Goal: Task Accomplishment & Management: Manage account settings

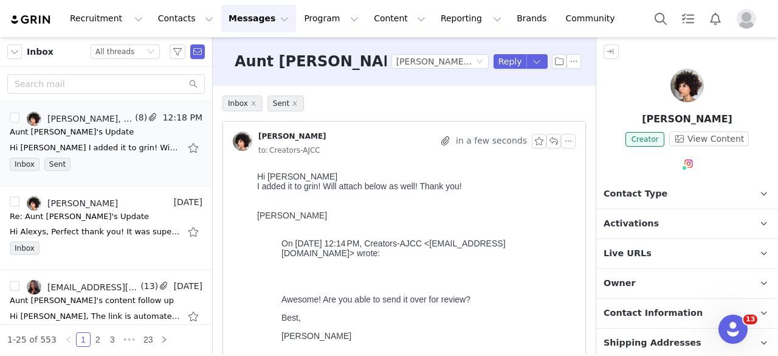
scroll to position [306, 0]
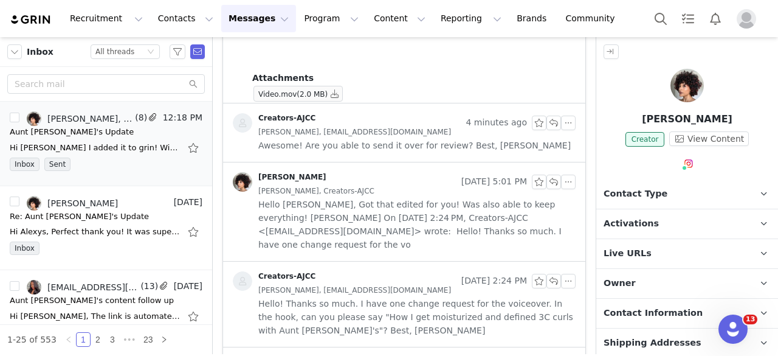
click at [280, 32] on div "Recruitment Recruitment Creator Search Curated Lists Landing Pages Web Extensio…" at bounding box center [389, 18] width 778 height 37
click at [297, 25] on button "Program Program" at bounding box center [331, 18] width 69 height 27
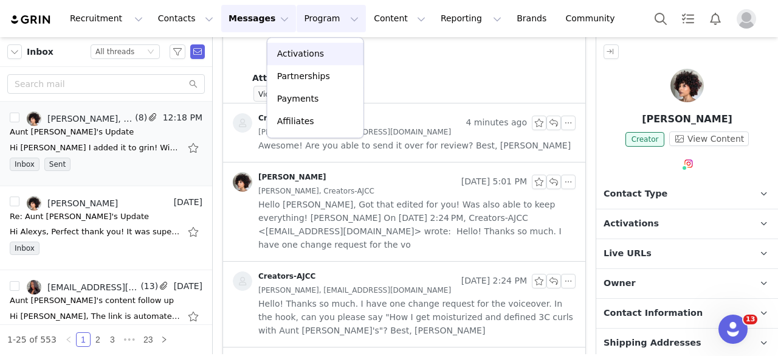
click at [291, 56] on p "Activations" at bounding box center [300, 53] width 47 height 13
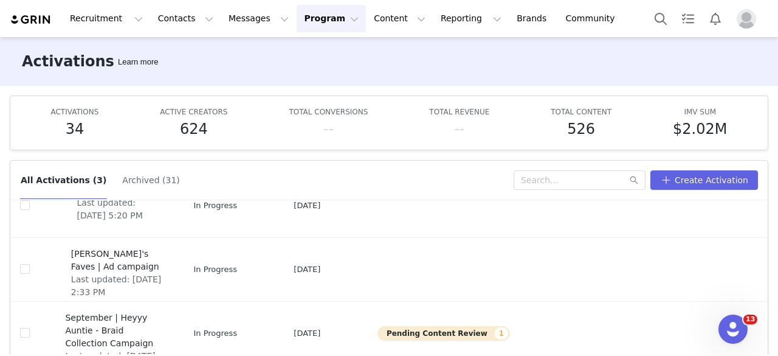
scroll to position [63, 0]
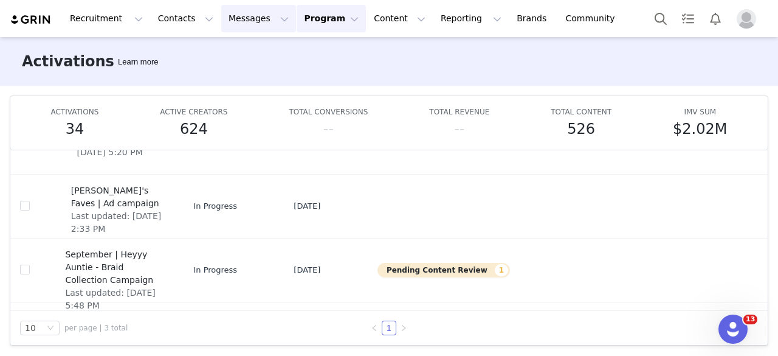
click at [221, 24] on button "Messages Messages" at bounding box center [258, 18] width 75 height 27
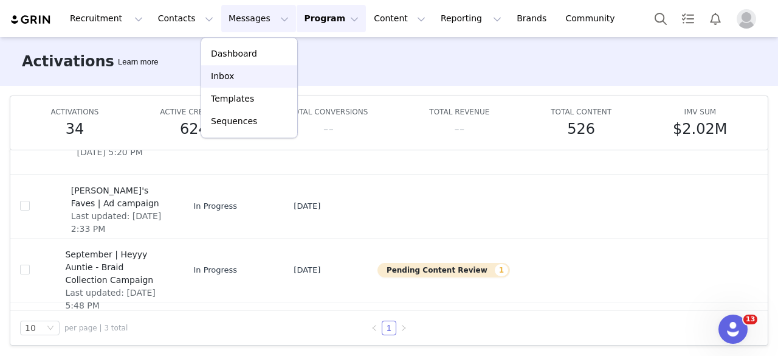
click at [225, 84] on link "Inbox" at bounding box center [249, 76] width 96 height 22
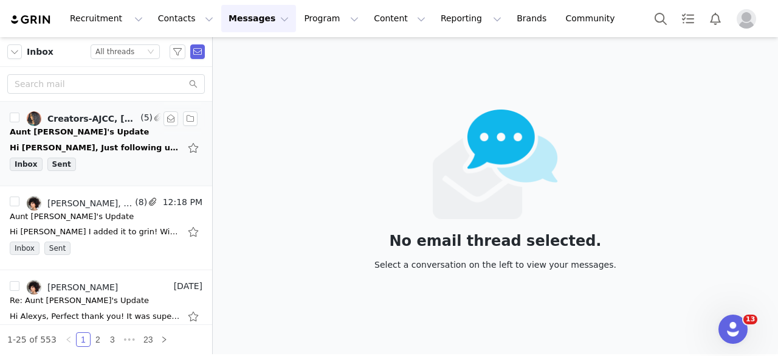
click at [132, 157] on div "Inbox Sent" at bounding box center [106, 166] width 193 height 18
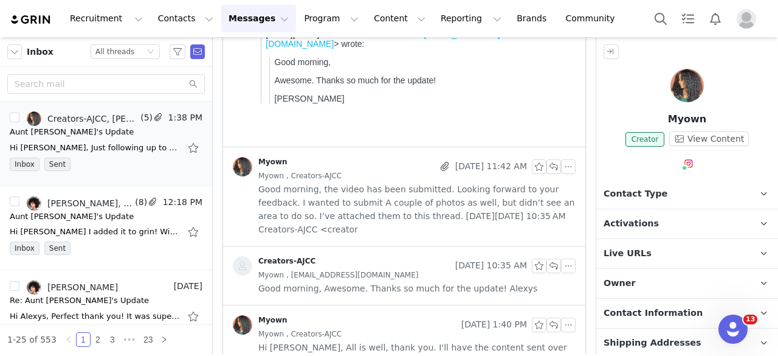
scroll to position [269, 0]
click at [373, 194] on span "Good morning, the video has been submitted. Looking forward to your feedback. I…" at bounding box center [416, 208] width 317 height 53
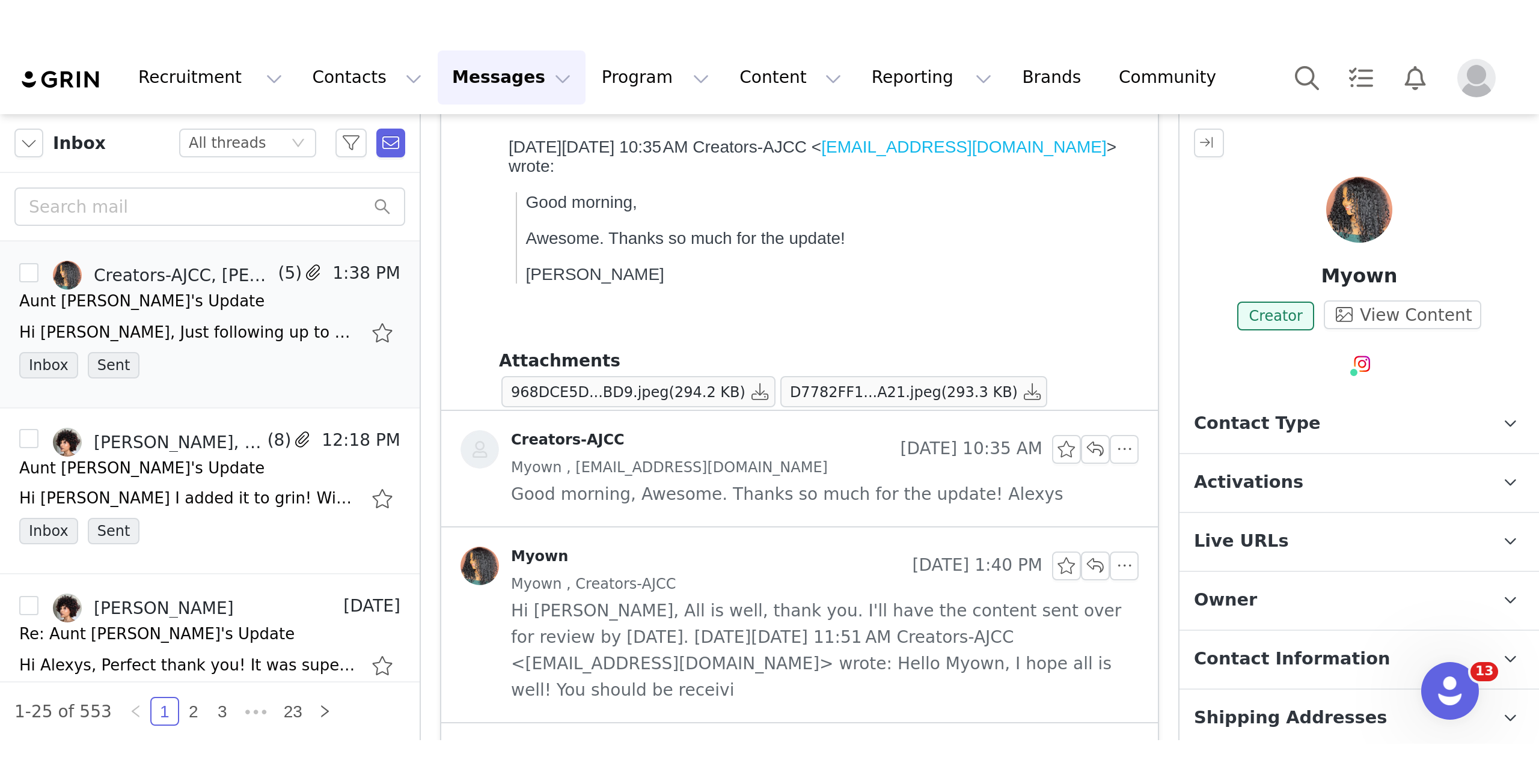
scroll to position [506, 0]
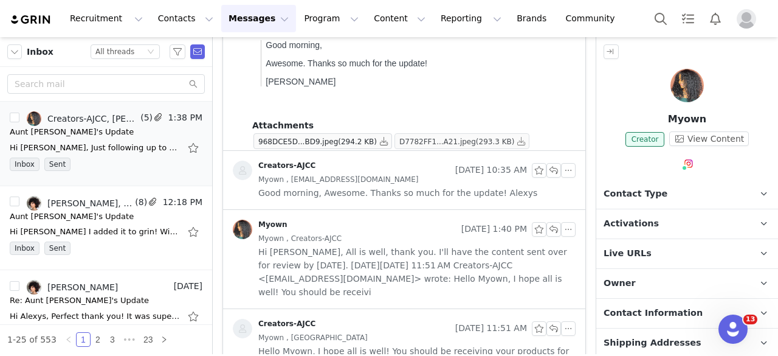
click at [429, 140] on span "D7782FF1...A21.jpeg" at bounding box center [437, 141] width 77 height 9
click at [514, 143] on button "button" at bounding box center [521, 141] width 15 height 15
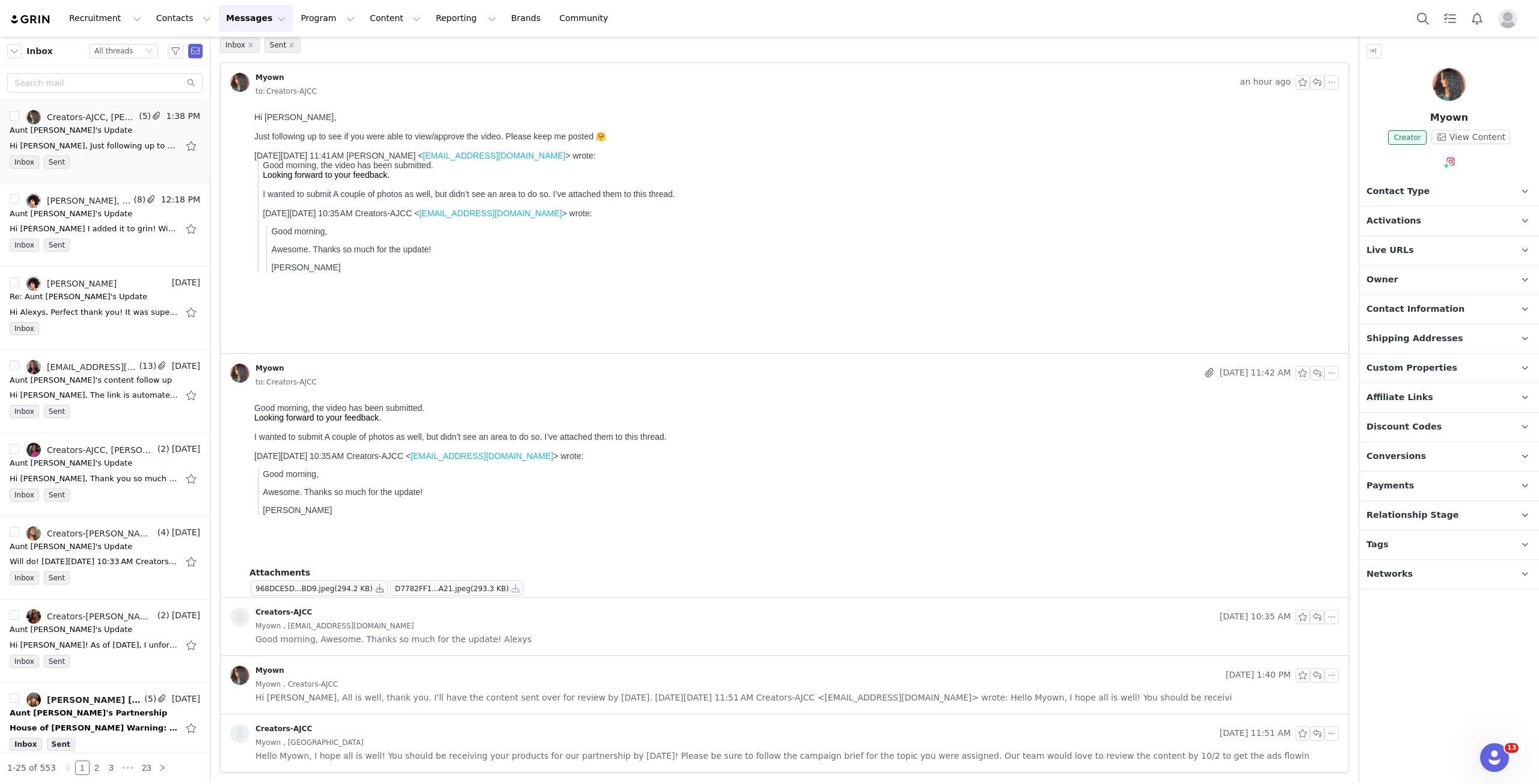
scroll to position [57, 0]
click at [294, 22] on button "Program Program" at bounding box center [327, 18] width 68 height 27
click at [373, 351] on button "button" at bounding box center [380, 588] width 15 height 15
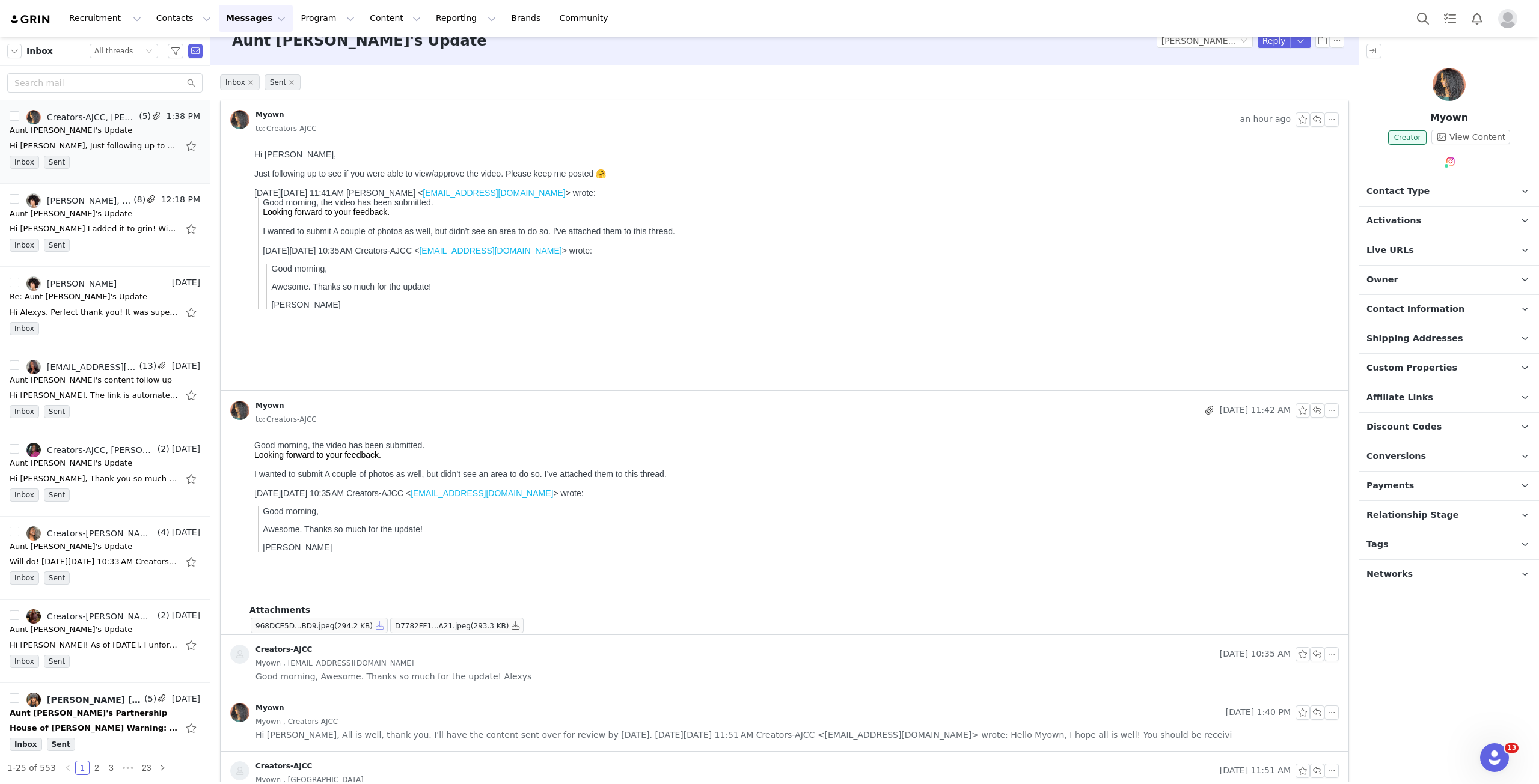
scroll to position [0, 0]
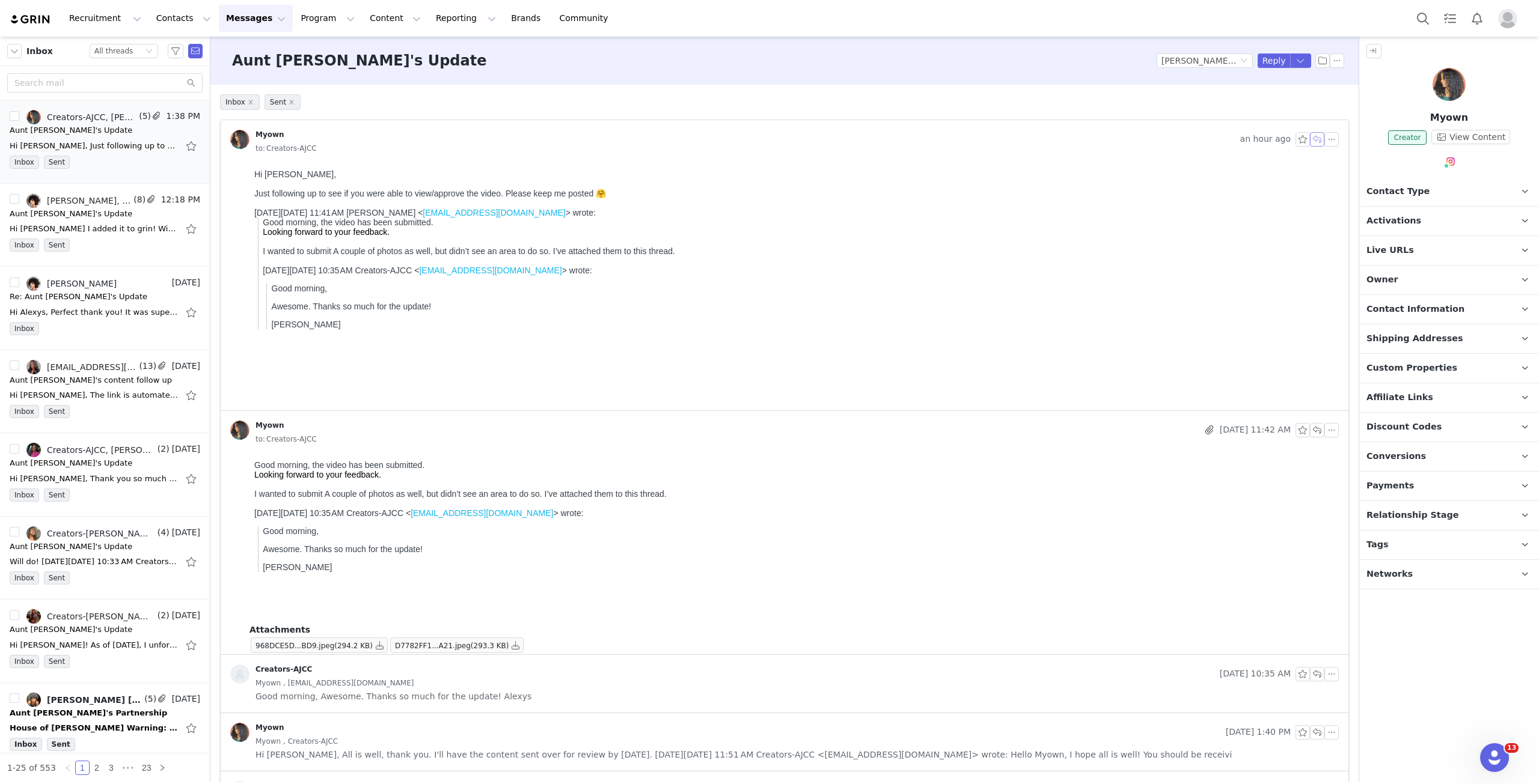
click at [769, 135] on button "button" at bounding box center [1316, 139] width 15 height 15
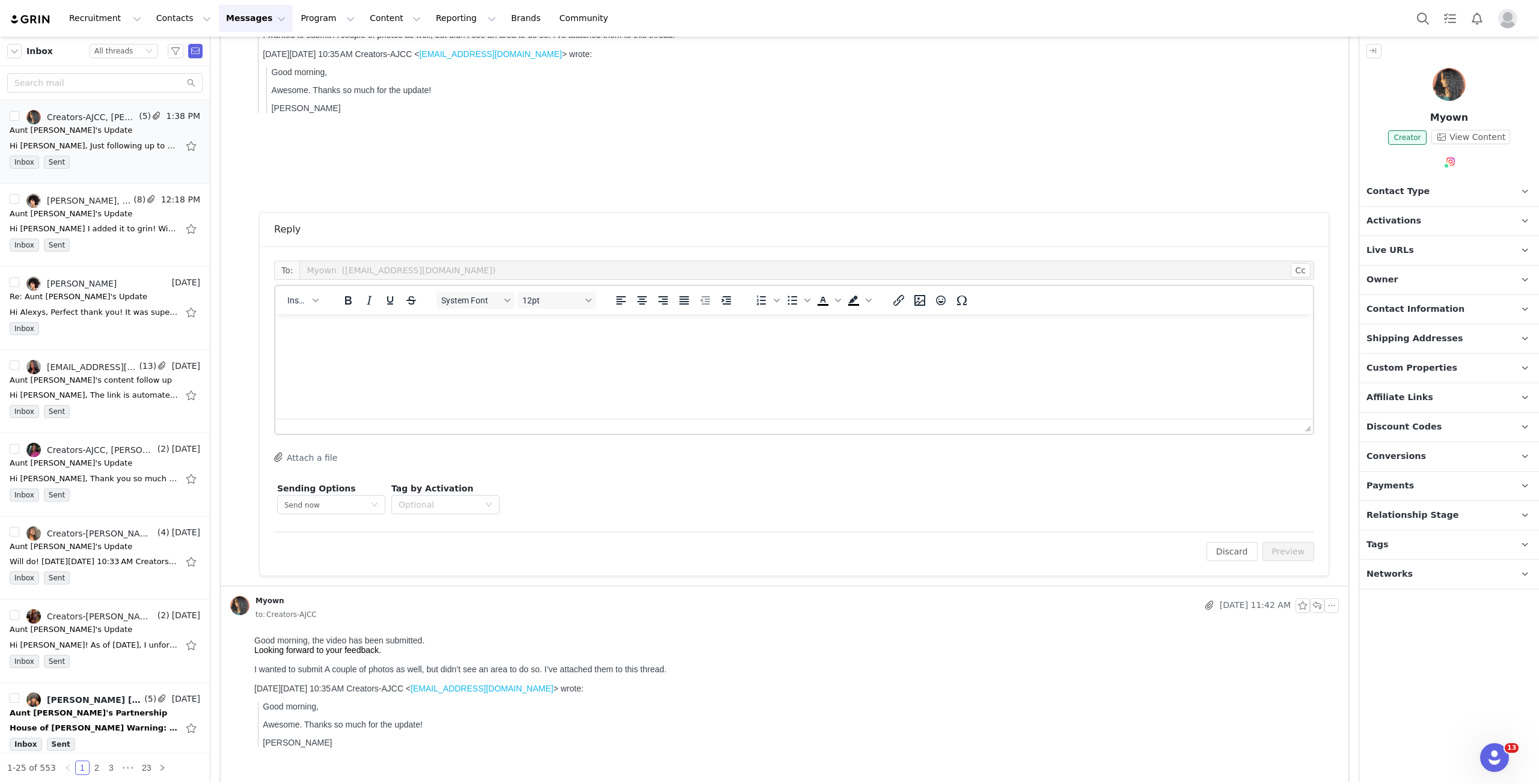
scroll to position [220, 0]
click at [769, 342] on html at bounding box center [793, 326] width 1038 height 33
click at [466, 351] on p "Alex" at bounding box center [794, 372] width 1019 height 13
click at [769, 351] on button "Preview" at bounding box center [1288, 547] width 52 height 19
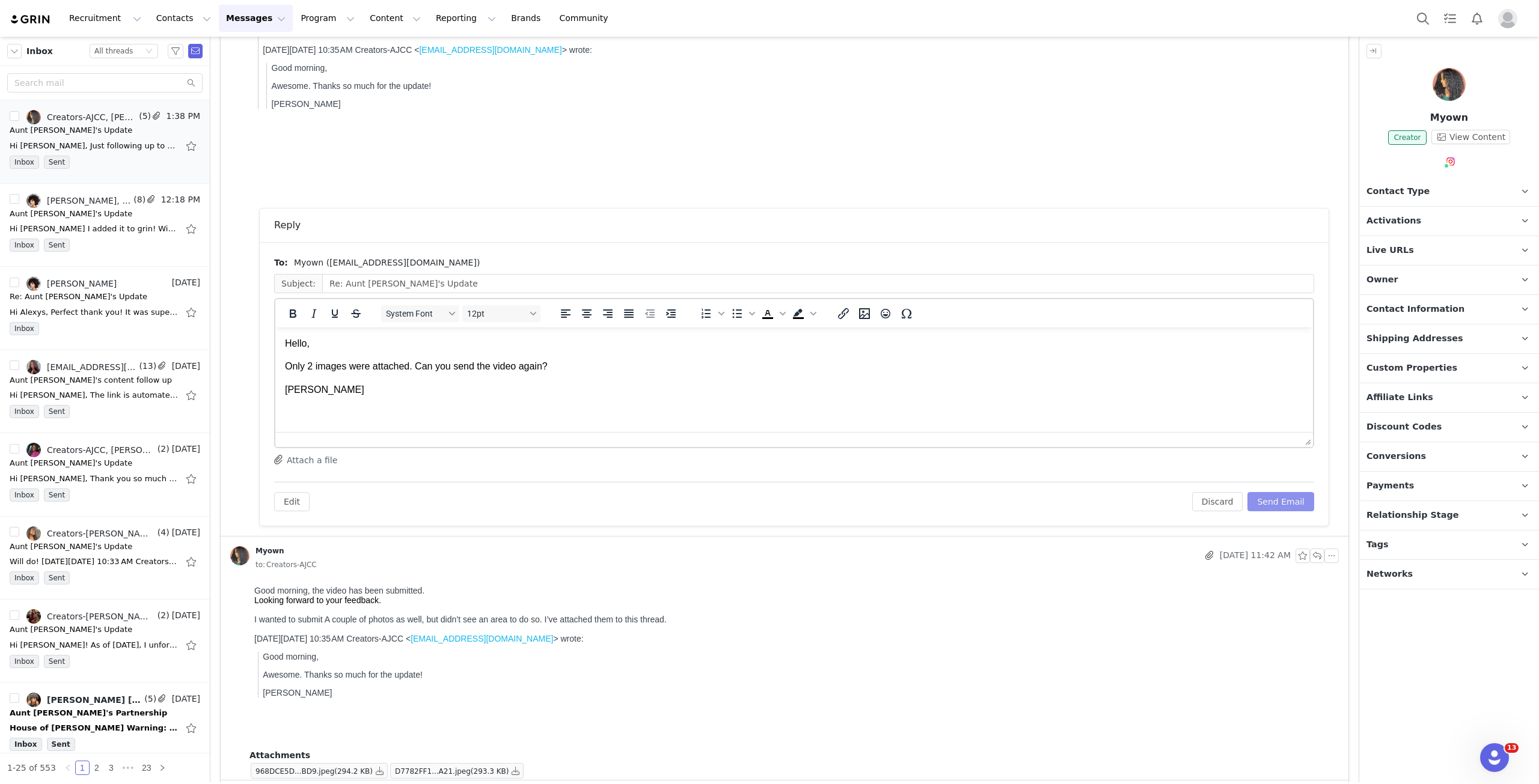
scroll to position [0, 0]
click at [769, 351] on button "Send Email" at bounding box center [1280, 501] width 66 height 19
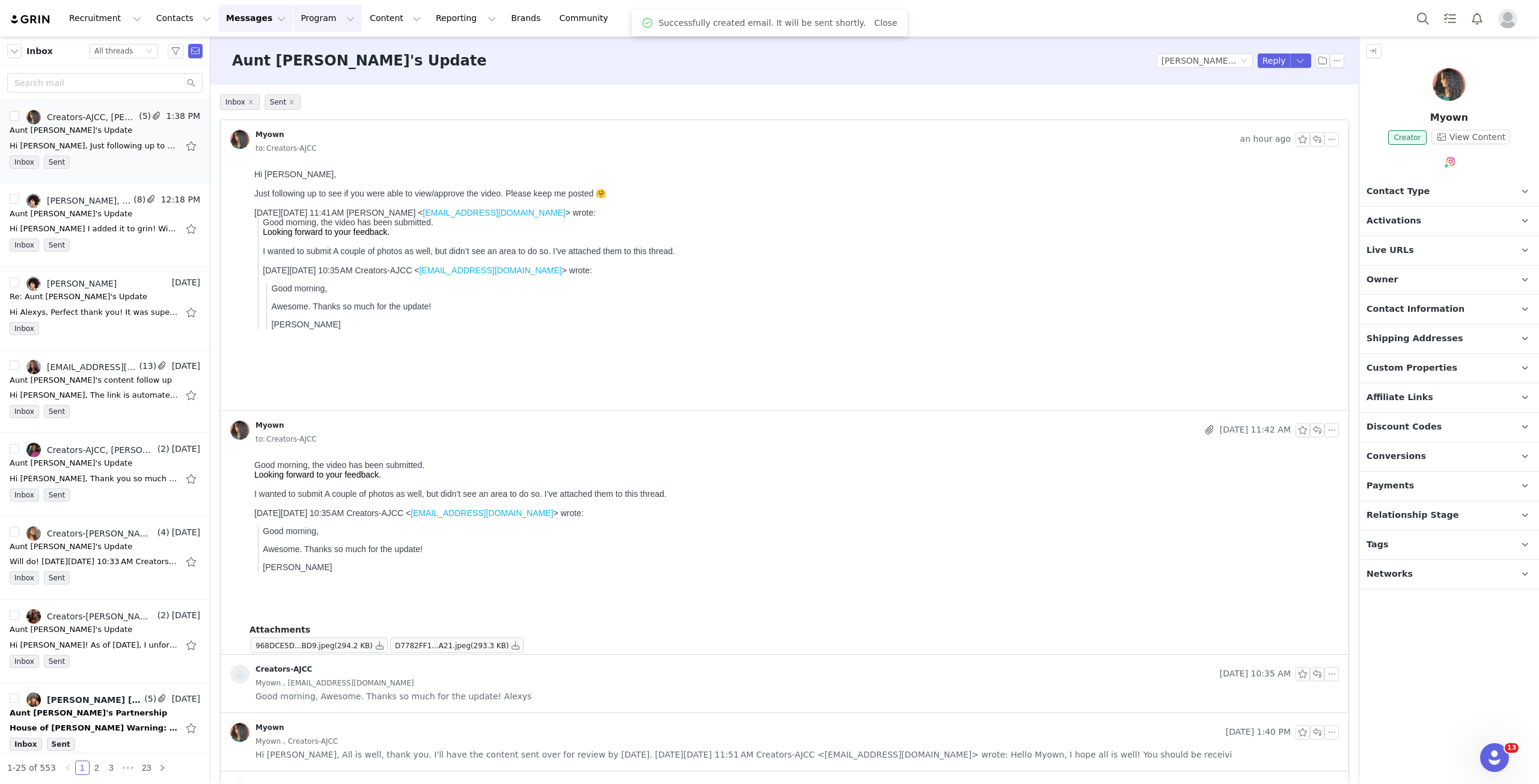
click at [296, 18] on button "Program Program" at bounding box center [327, 18] width 68 height 27
click at [294, 47] on p "Activations" at bounding box center [297, 52] width 46 height 13
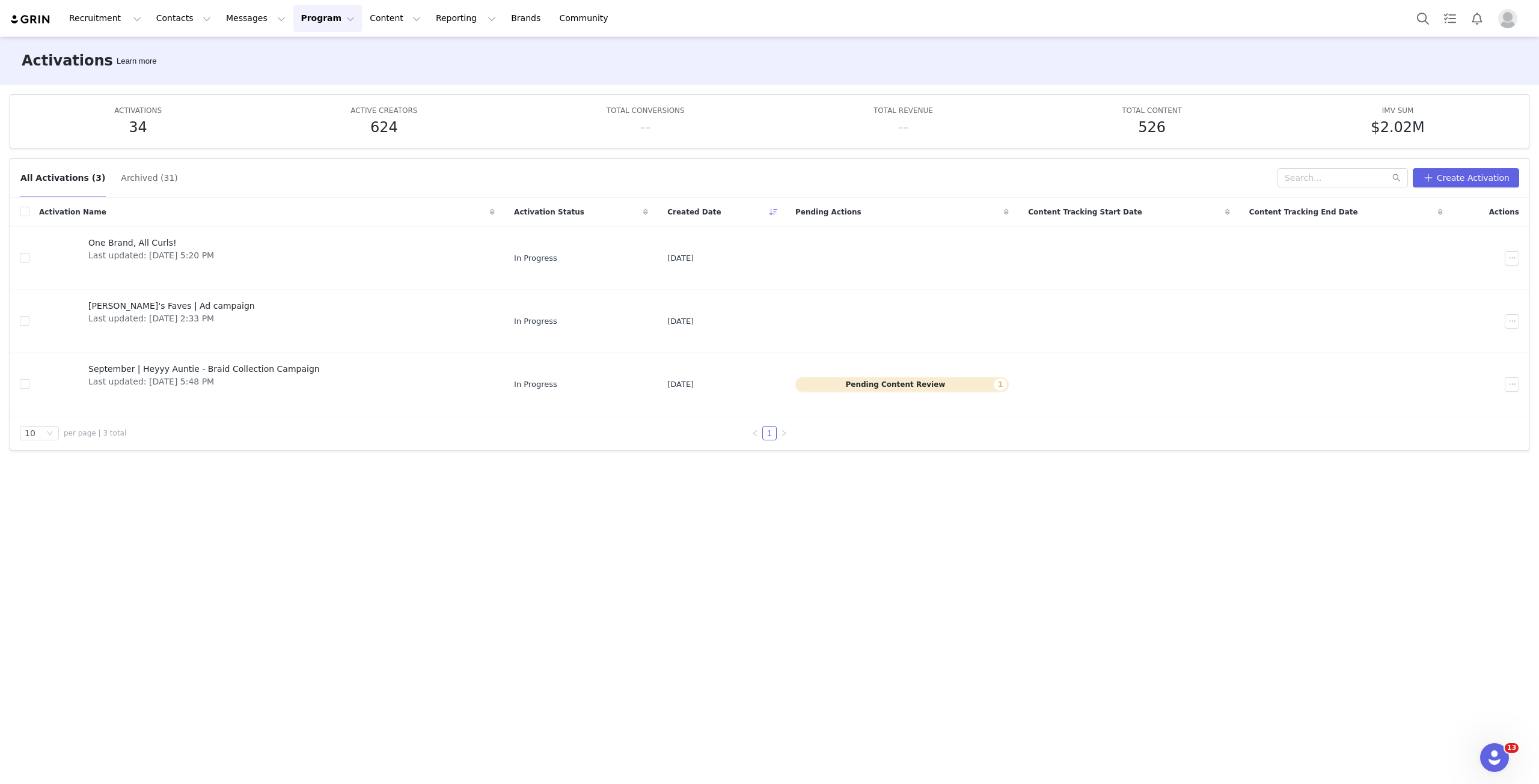
click at [295, 52] on div "Activations Learn more" at bounding box center [770, 60] width 1539 height 48
click at [251, 351] on span "Last updated: [DATE] 5:48 PM" at bounding box center [204, 382] width 231 height 13
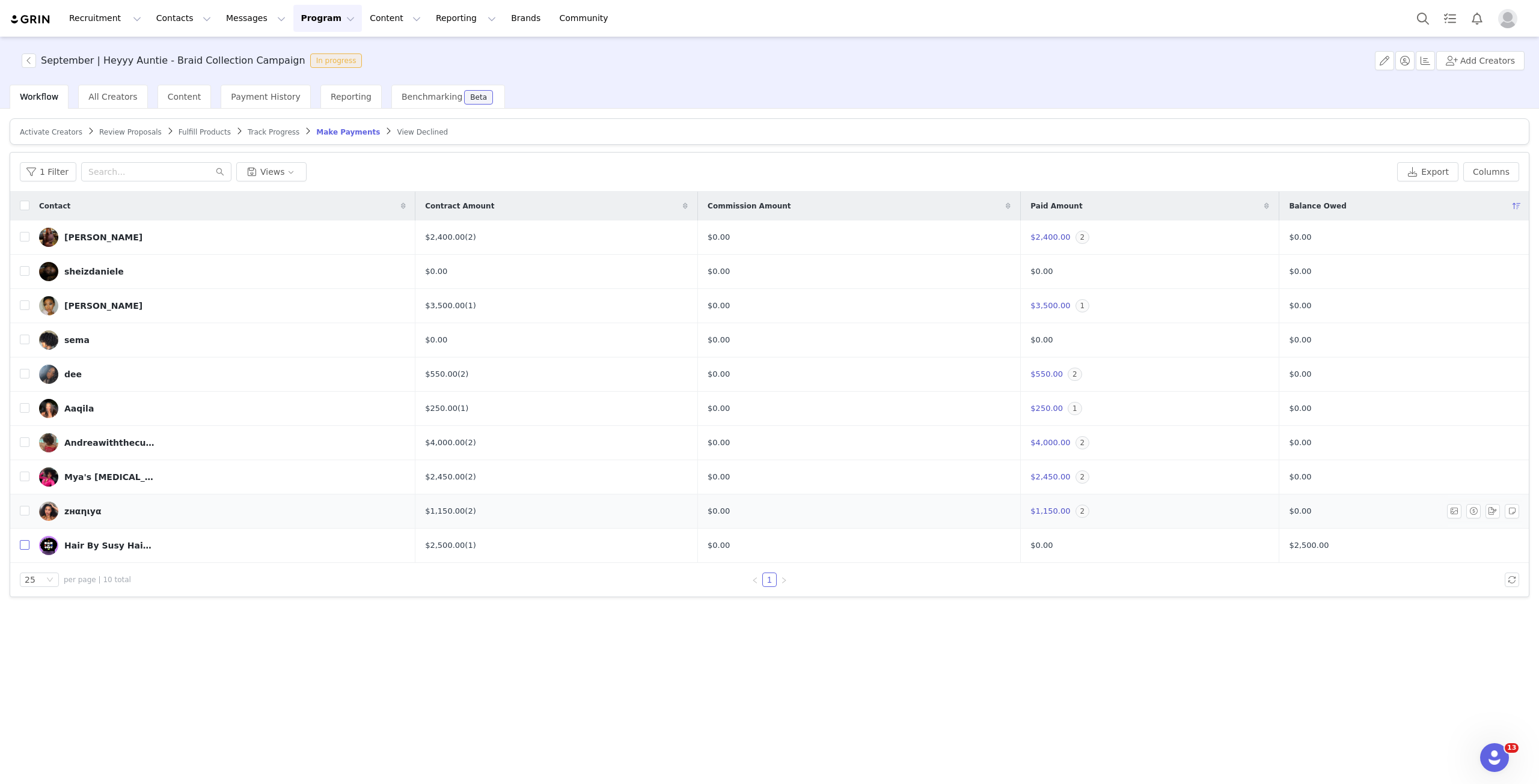
click at [25, 351] on input "checkbox" at bounding box center [25, 545] width 10 height 10
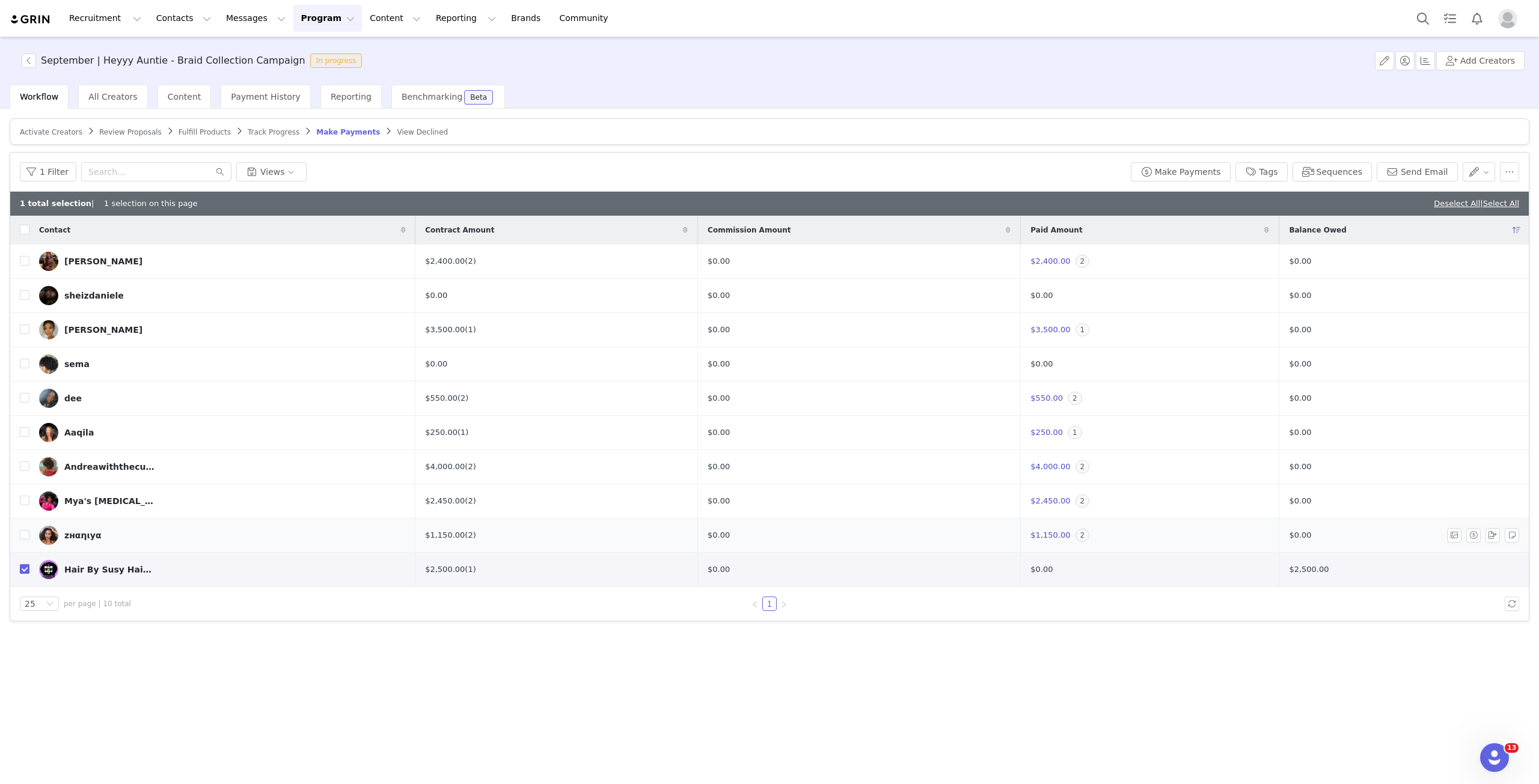
checkbox input "true"
click at [769, 171] on button "Make Payments" at bounding box center [1180, 171] width 100 height 19
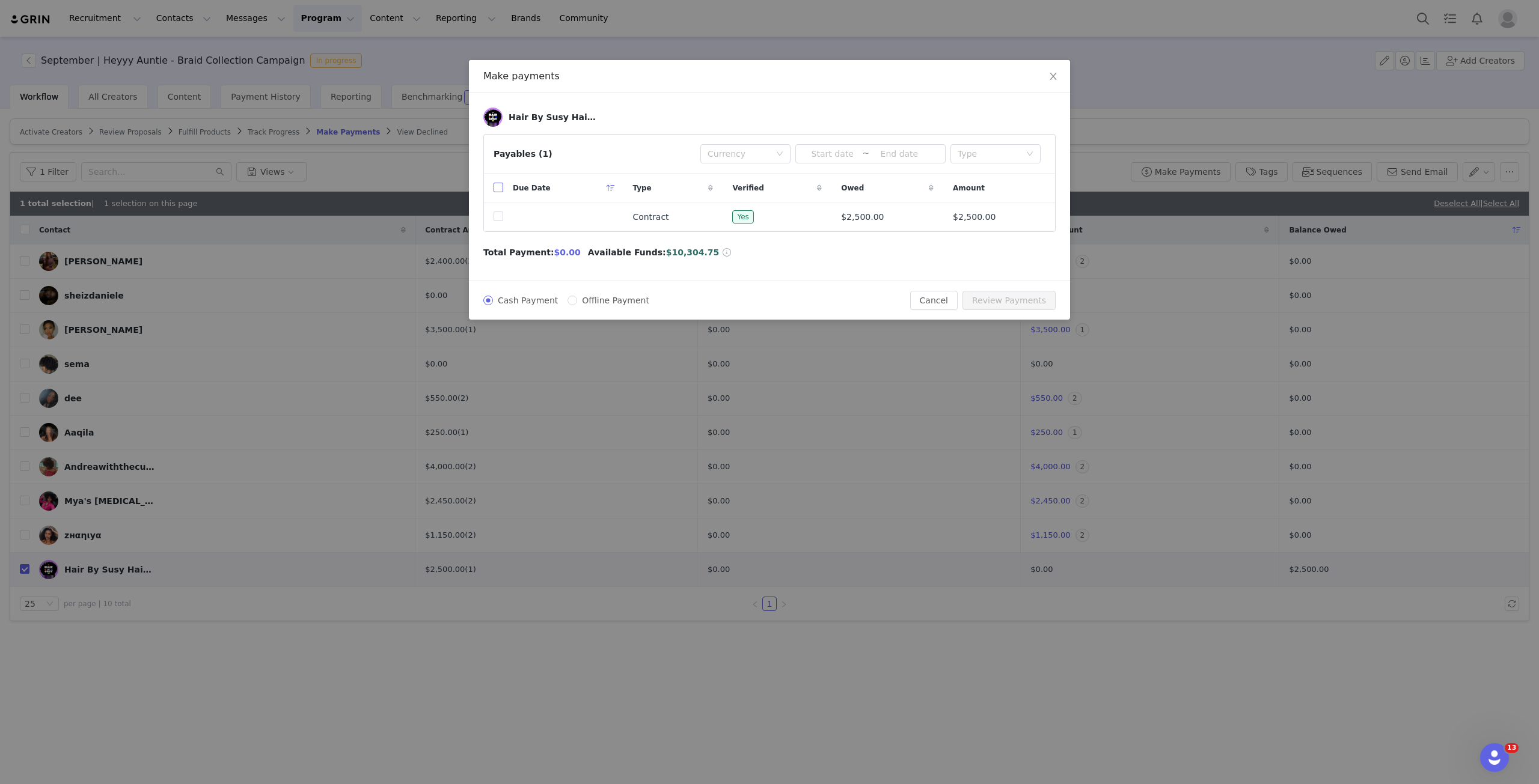
click at [502, 185] on input "checkbox" at bounding box center [498, 188] width 10 height 10
checkbox input "true"
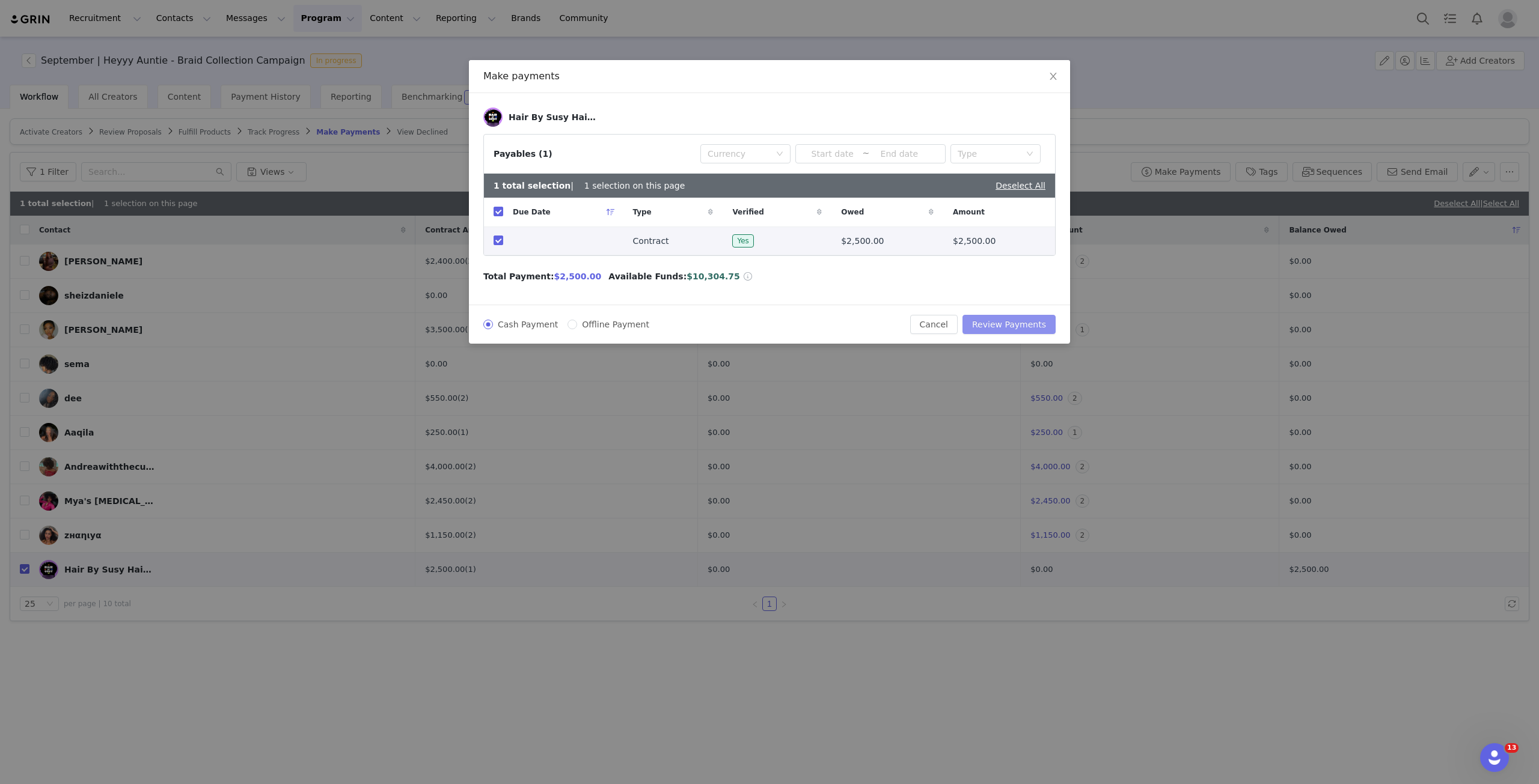
click at [769, 329] on button "Review Payments" at bounding box center [1009, 323] width 93 height 19
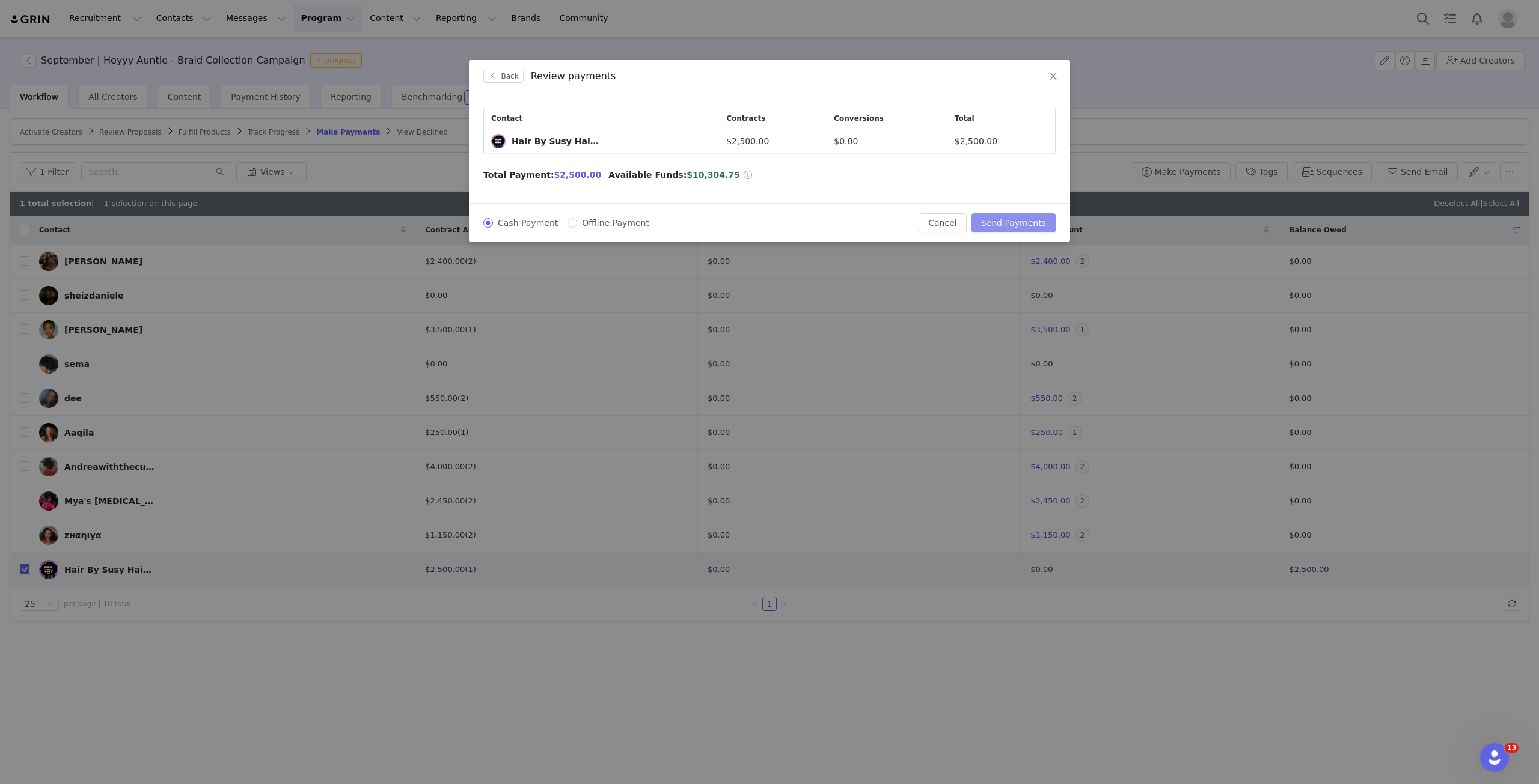
click at [769, 219] on button "Send Payments" at bounding box center [1013, 222] width 84 height 19
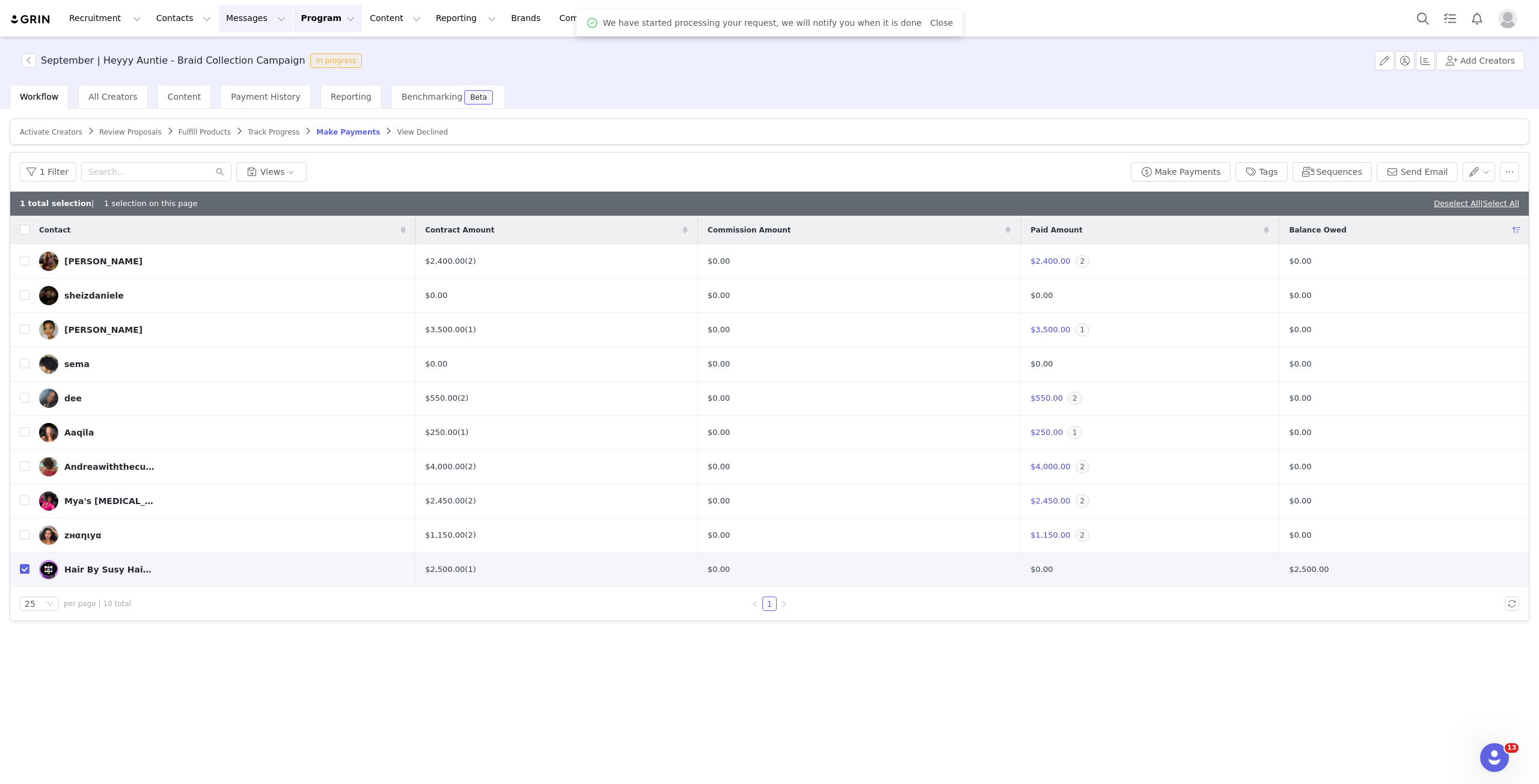
click at [229, 18] on button "Messages Messages" at bounding box center [255, 18] width 74 height 27
click at [235, 71] on div "Inbox" at bounding box center [245, 75] width 80 height 13
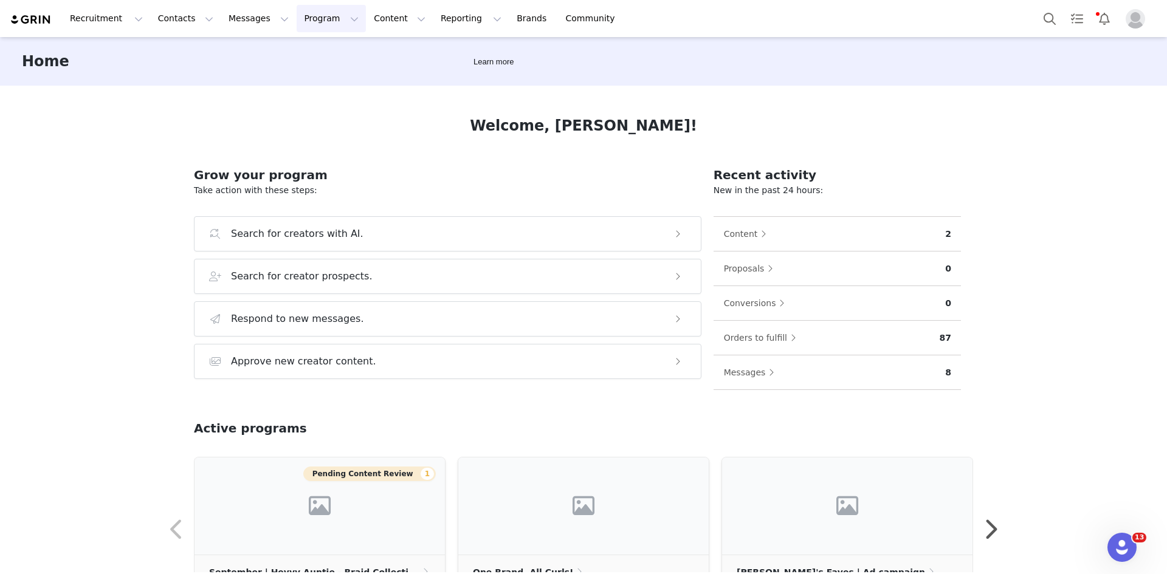
click at [301, 14] on button "Program Program" at bounding box center [331, 18] width 69 height 27
click at [295, 57] on p "Activations" at bounding box center [300, 53] width 47 height 13
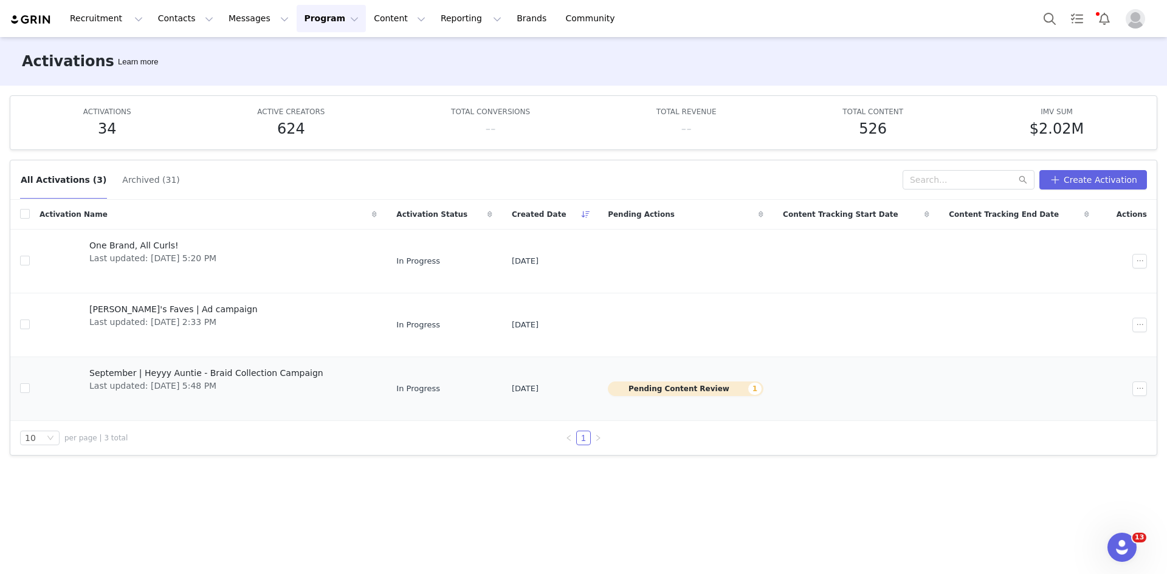
click at [253, 354] on div "September | Heyyy Auntie - Braid Collection Campaign Last updated: [DATE] 5:48 …" at bounding box center [206, 389] width 249 height 49
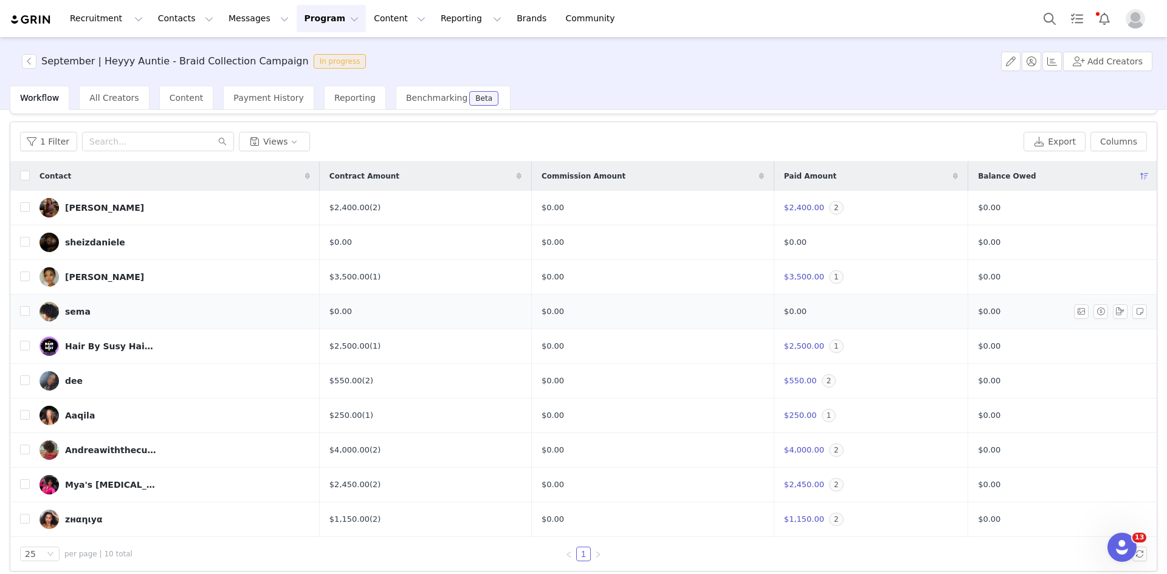
scroll to position [41, 0]
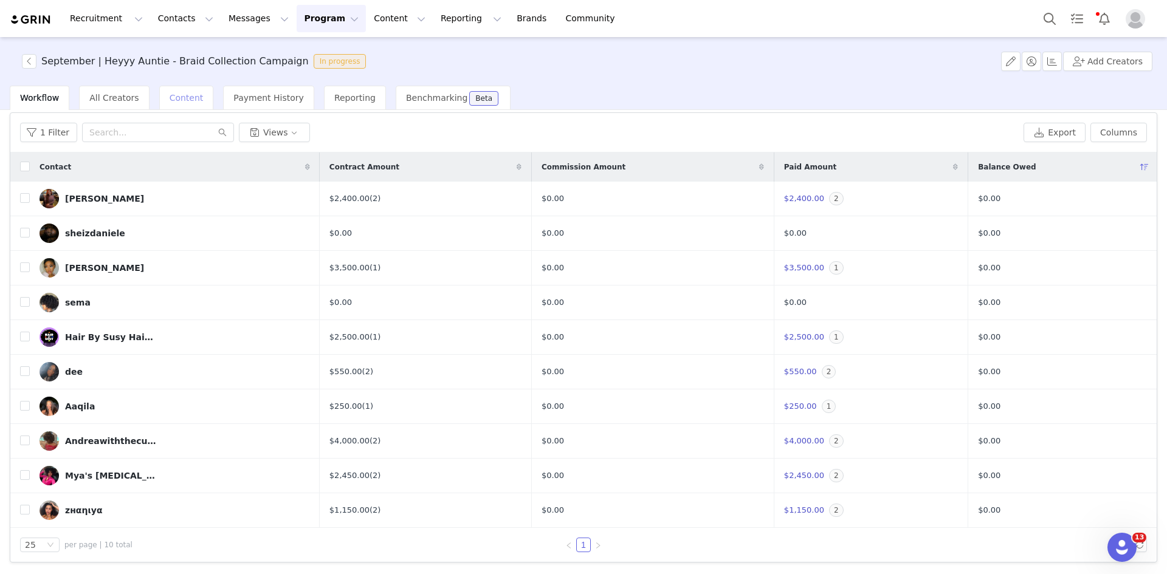
click at [172, 103] on span "Content" at bounding box center [187, 98] width 34 height 10
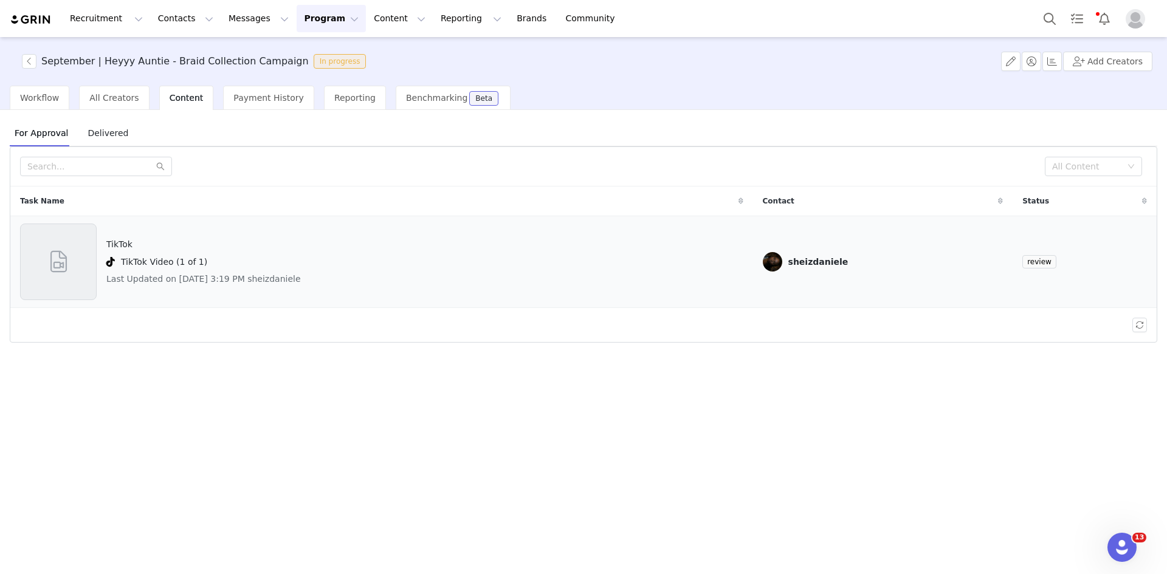
click at [361, 289] on div "TikTok TikTok Video (1 of 1) Last Updated on [DATE] 3:19 PM sheizdaniele" at bounding box center [381, 262] width 723 height 77
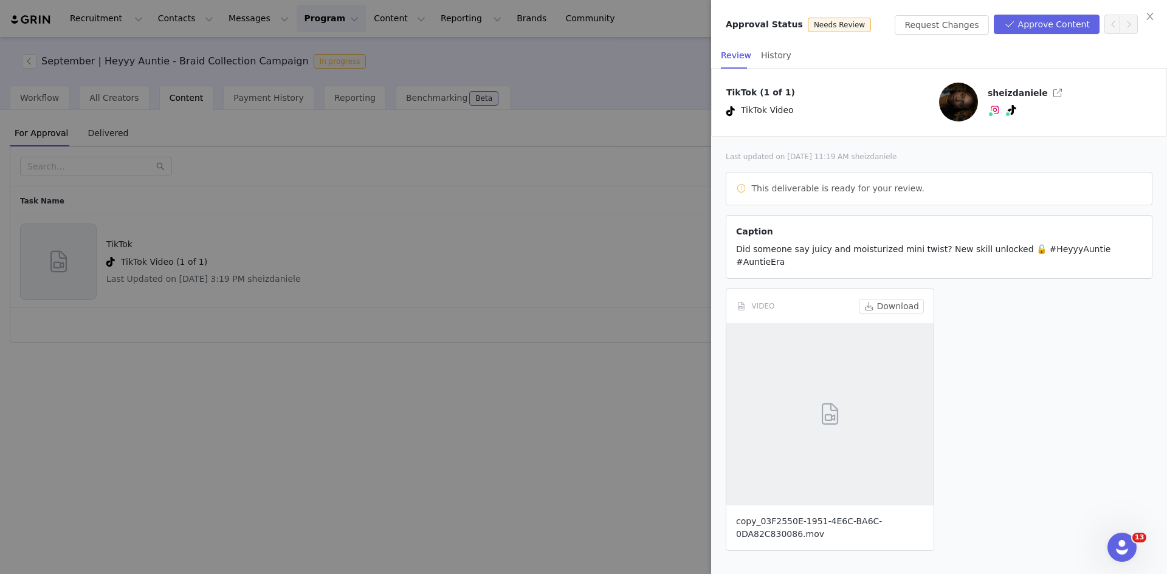
click at [387, 354] on link "copy_03F2550E-1951-4E6C-BA6C-0DA82C830086.mov" at bounding box center [809, 528] width 146 height 22
click at [387, 24] on button "Approve Content" at bounding box center [1047, 24] width 106 height 19
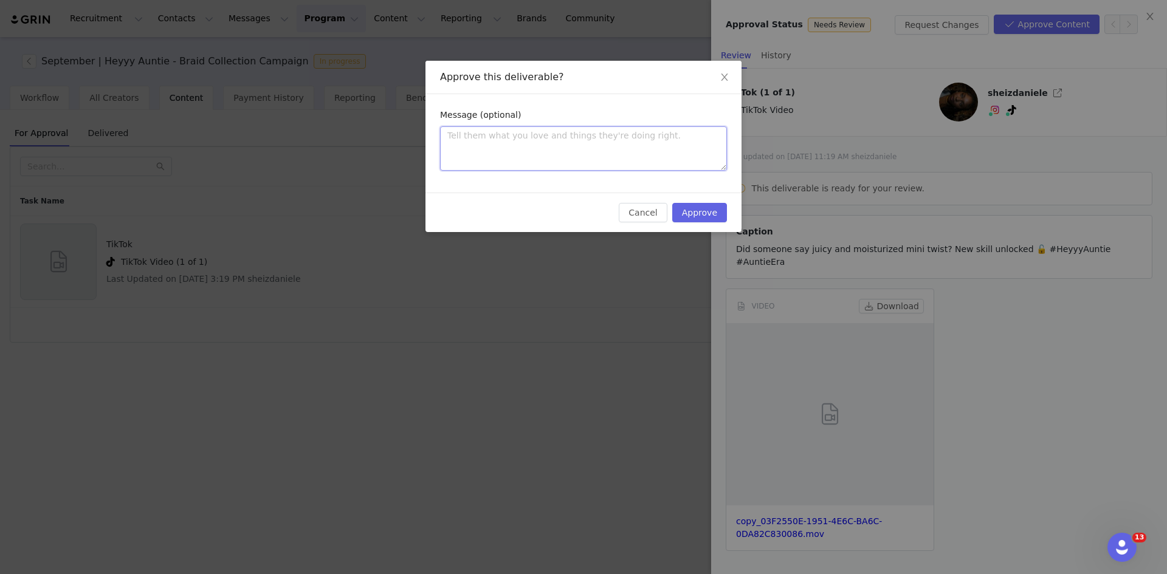
click at [387, 162] on textarea at bounding box center [583, 148] width 287 height 44
type textarea "C"
type textarea "Cu"
type textarea "Cut"
type textarea "Cute"
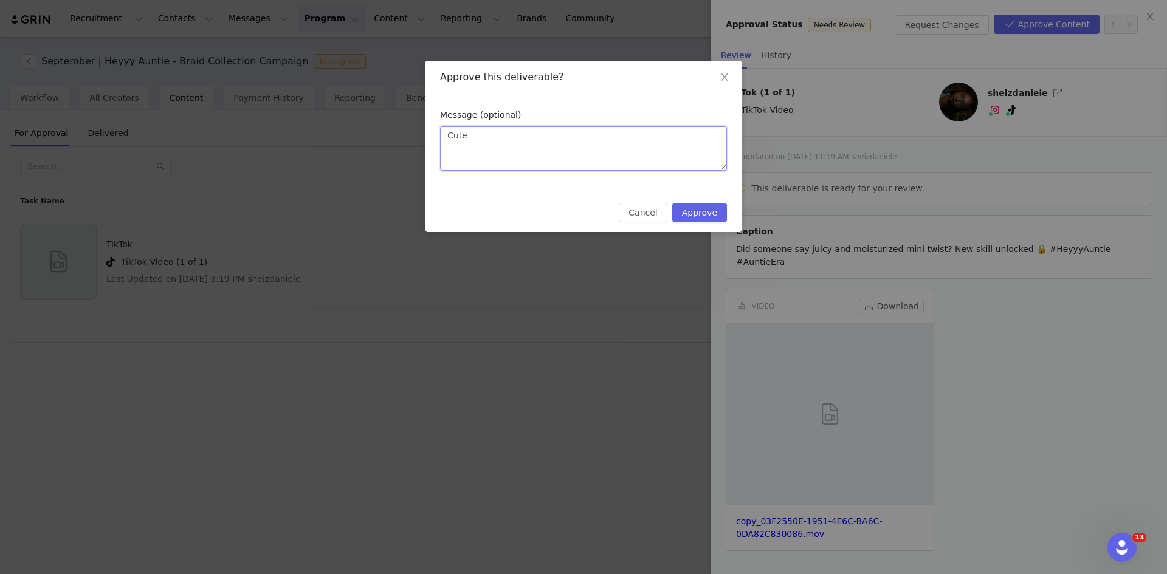
type textarea "Cute!"
type textarea "Cute! A"
type textarea "Cute! Ap"
type textarea "Cute! App"
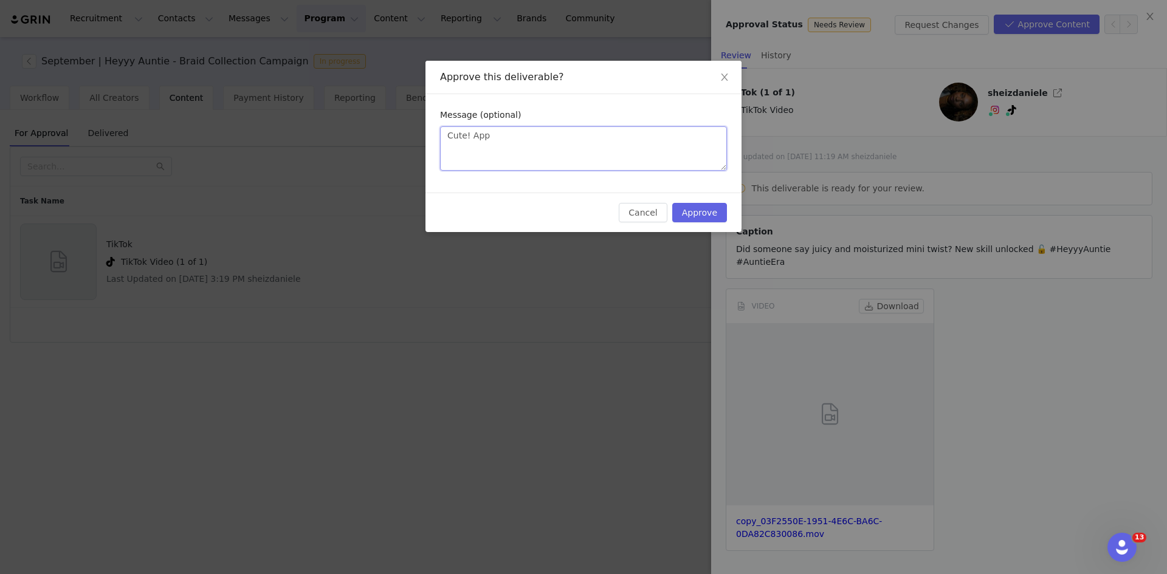
type textarea "Cute! Appr"
type textarea "Cute! Appro"
type textarea "Cute! [GEOGRAPHIC_DATA]"
type textarea "Cute! Approve"
type textarea "Cute! Approved"
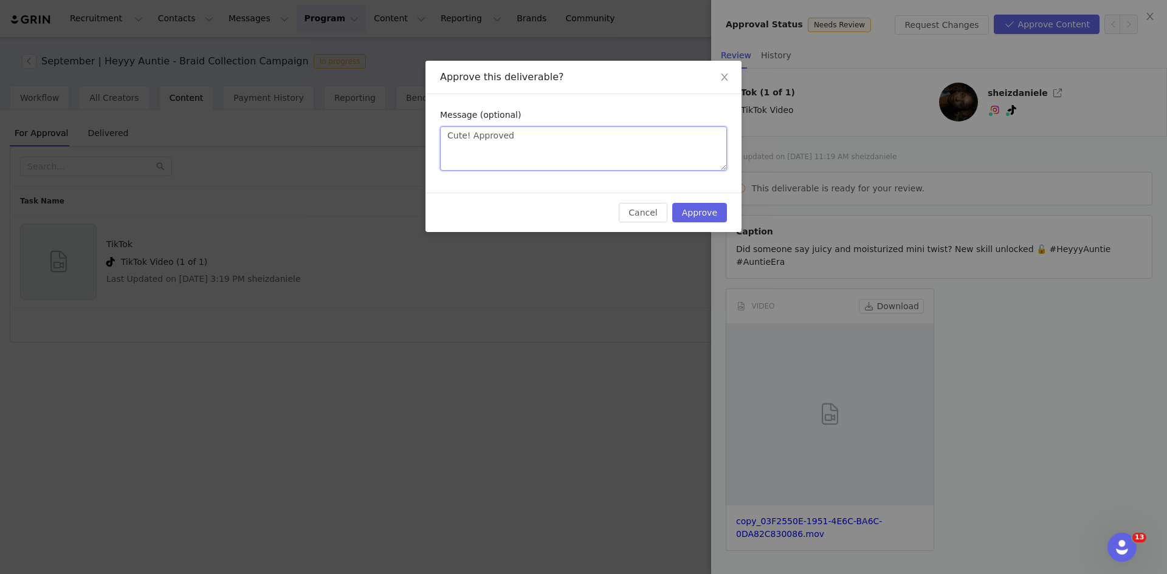
type textarea "Cute! Approved"
type textarea "Cute! Approved f"
type textarea "Cute! Approved fr"
type textarea "Cute! Approved f"
type textarea "Cute! Approved fo"
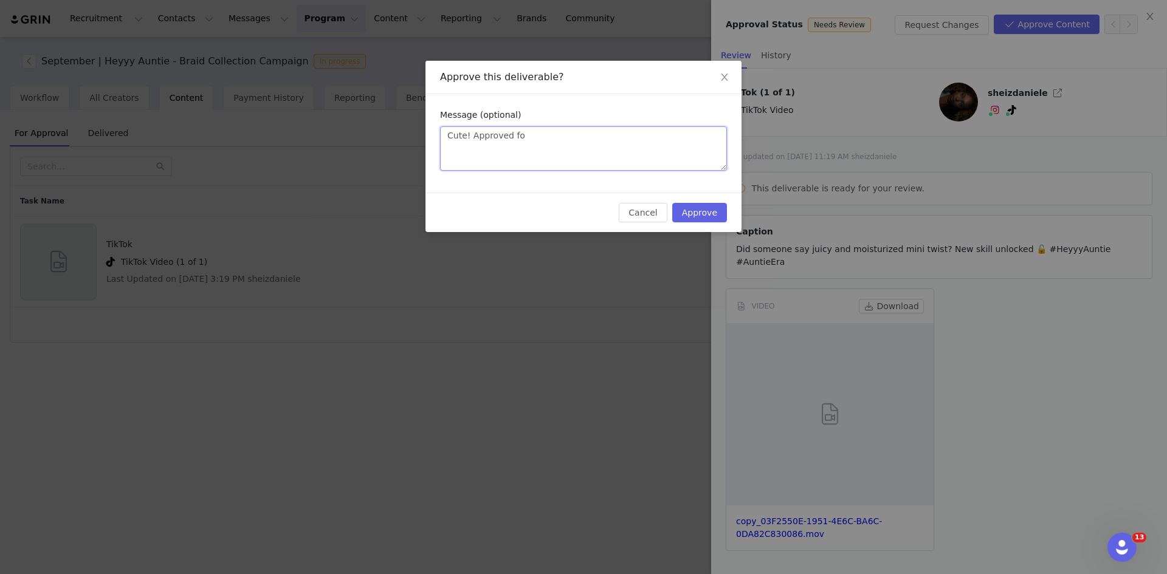
type textarea "Cute! Approved for"
type textarea "Cute! Approved for c"
type textarea "Cute! Approved for co"
type textarea "Cute! Approved for col"
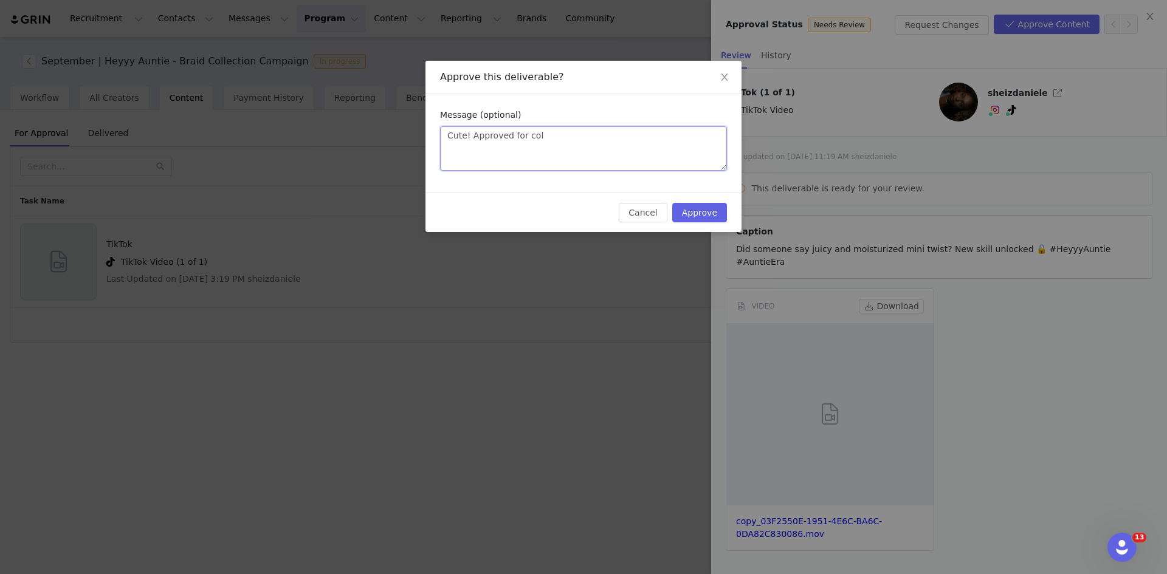
type textarea "Cute! Approved for coll"
type textarea "Cute! Approved for colla"
type textarea "Cute! Approved for collab"
type textarea "Cute! Approved for collab p"
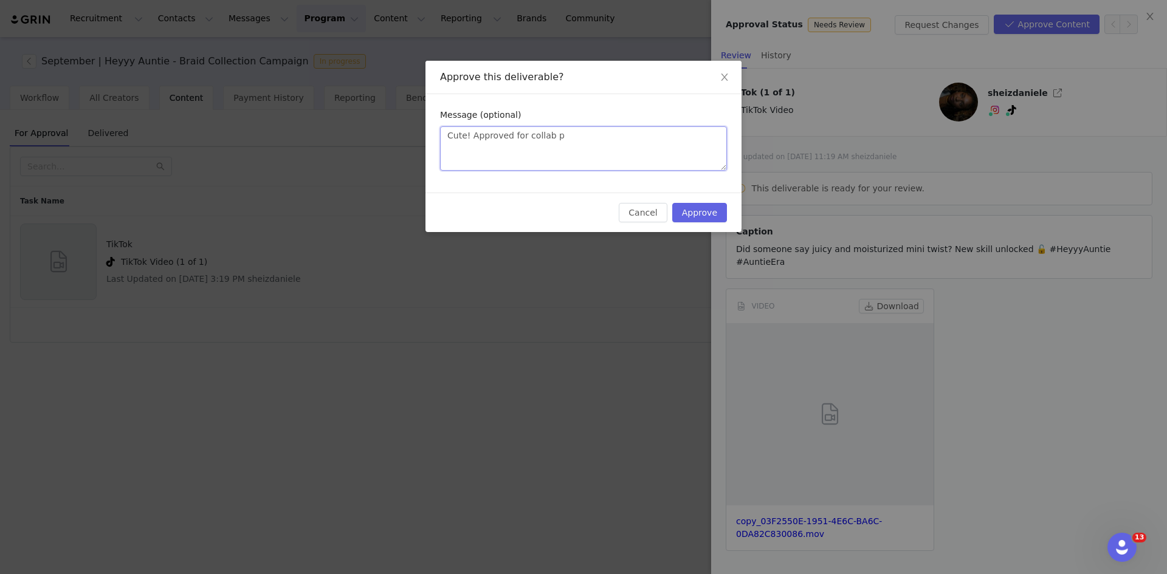
type textarea "Cute! Approved for collab po"
type textarea "Cute! Approved for collab pos"
type textarea "Cute! Approved for collab post"
type textarea "Cute! Approved for collab posti"
type textarea "Cute! Approved for collab postin"
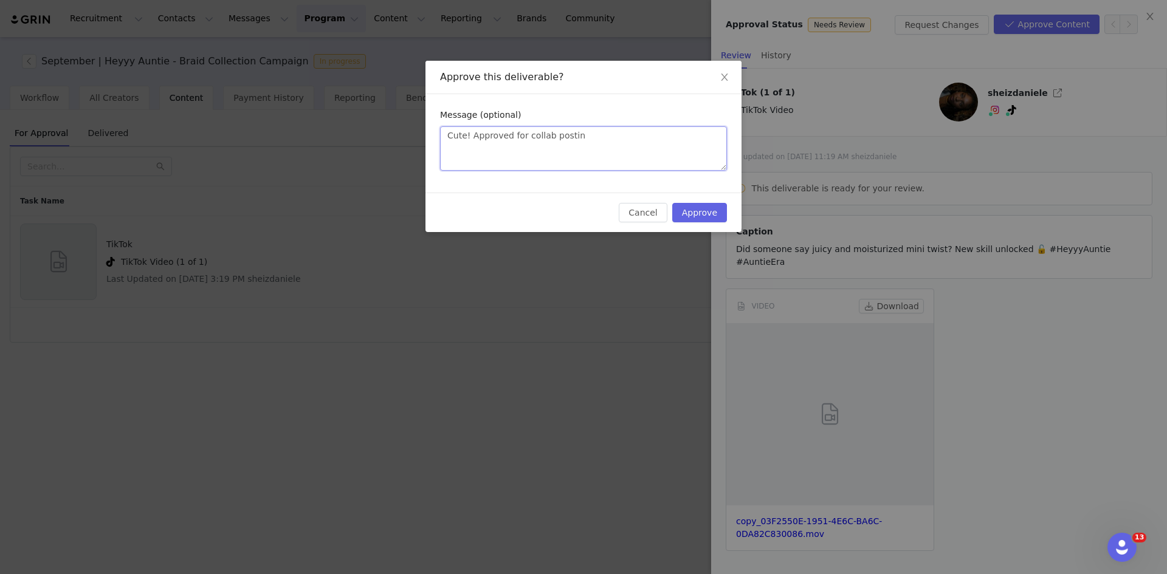
type textarea "Cute! Approved for collab posting"
type textarea "Cute! Approved for collab posting o"
type textarea "Cute! Approved for collab posting on"
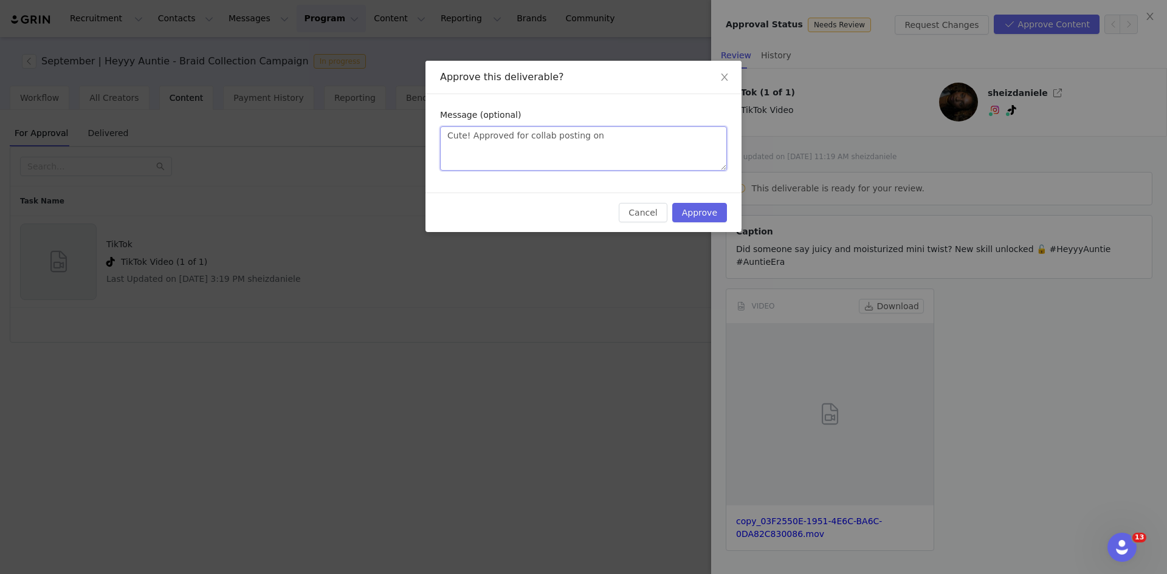
type textarea "Cute! Approved for collab posting on 1"
type textarea "Cute! Approved for collab posting on 10"
type textarea "Cute! Approved for collab posting on 10/"
click at [387, 110] on div "Approve this deliverable? Message (optional) Cute! Approved for collab posting …" at bounding box center [583, 287] width 1167 height 574
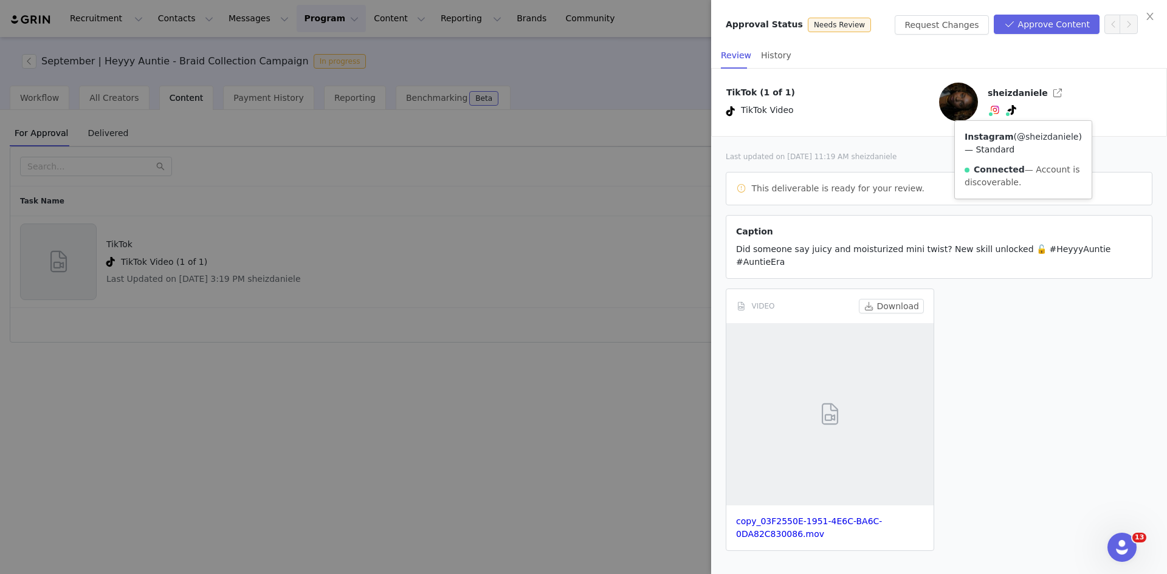
click at [387, 142] on link "@sheizdaniele" at bounding box center [1047, 137] width 61 height 10
click at [387, 142] on link "@sheizdaniele" at bounding box center [1043, 137] width 61 height 10
click at [387, 23] on button "Approve Content" at bounding box center [1047, 24] width 106 height 19
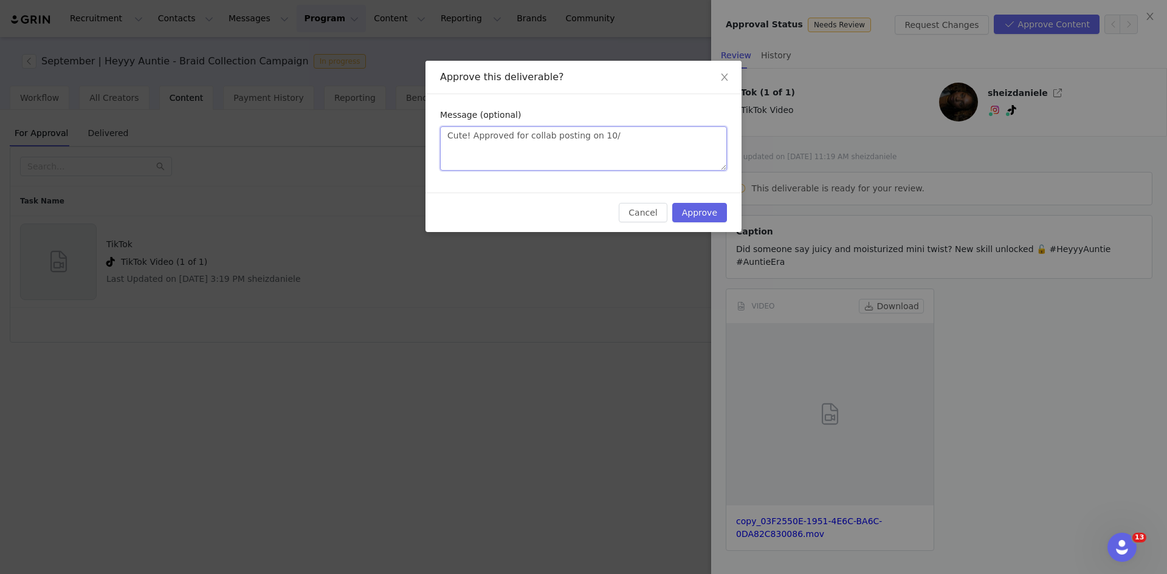
click at [387, 139] on textarea "Cute! Approved for collab posting on 10/" at bounding box center [583, 148] width 287 height 44
type textarea "Cute! Approved for collab posting on 10/3"
type textarea "Cute! Approved for collab posting on 10/"
type textarea "Cute! Approved for collab posting on 10/4"
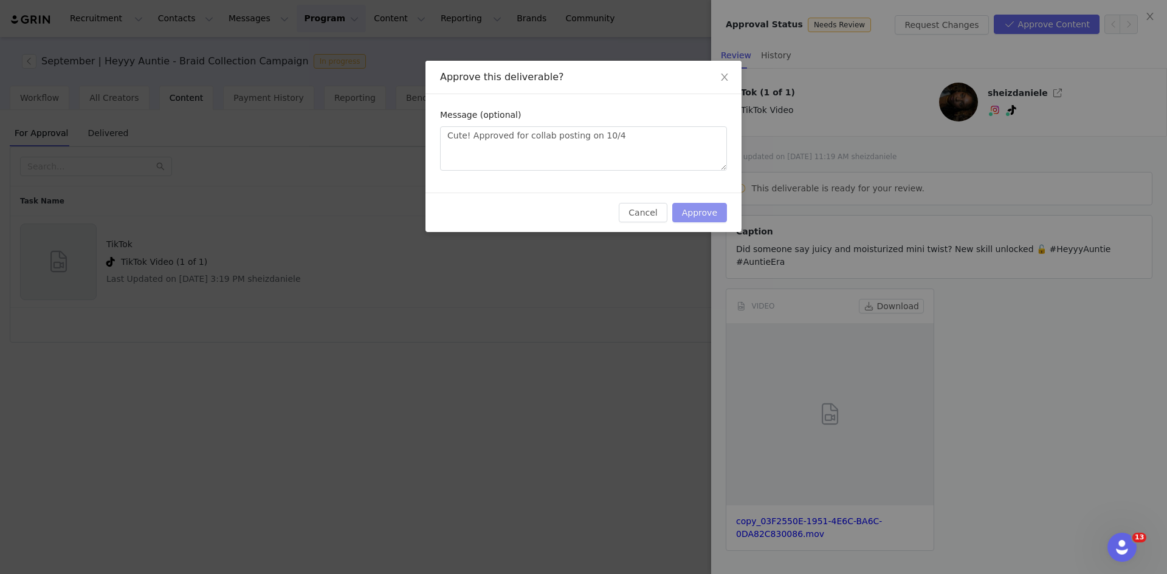
click at [387, 213] on button "Approve" at bounding box center [699, 212] width 55 height 19
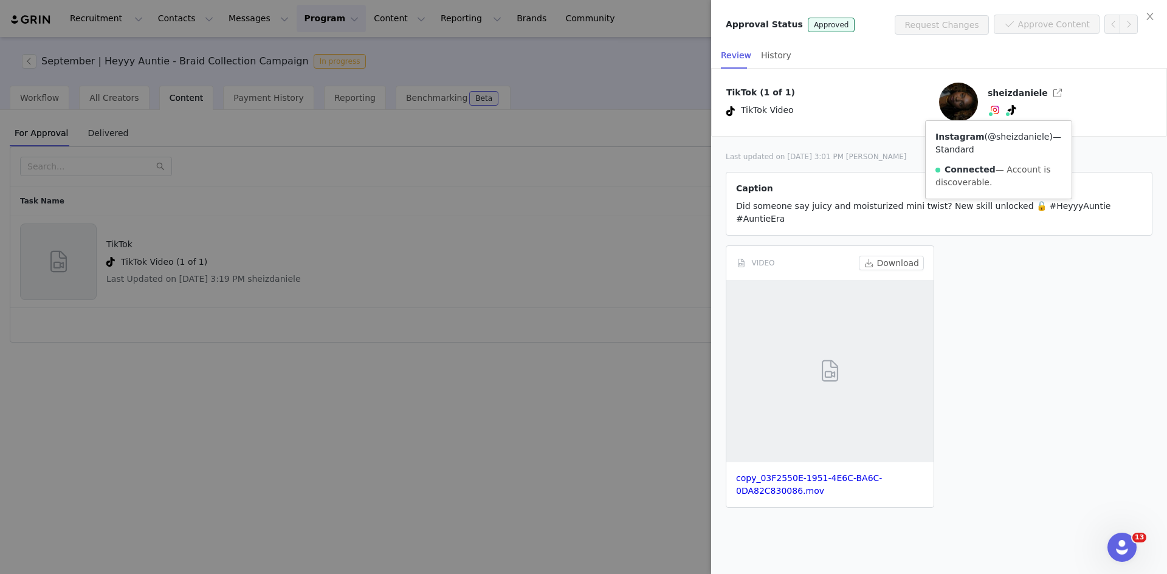
drag, startPoint x: 1043, startPoint y: 140, endPoint x: 993, endPoint y: 142, distance: 50.5
click at [387, 142] on div "Instagram ( @sheizdaniele ) — Standard Connected — Account is discoverable." at bounding box center [999, 160] width 146 height 78
copy span "sheizdaniele )"
click at [387, 228] on div at bounding box center [583, 287] width 1167 height 574
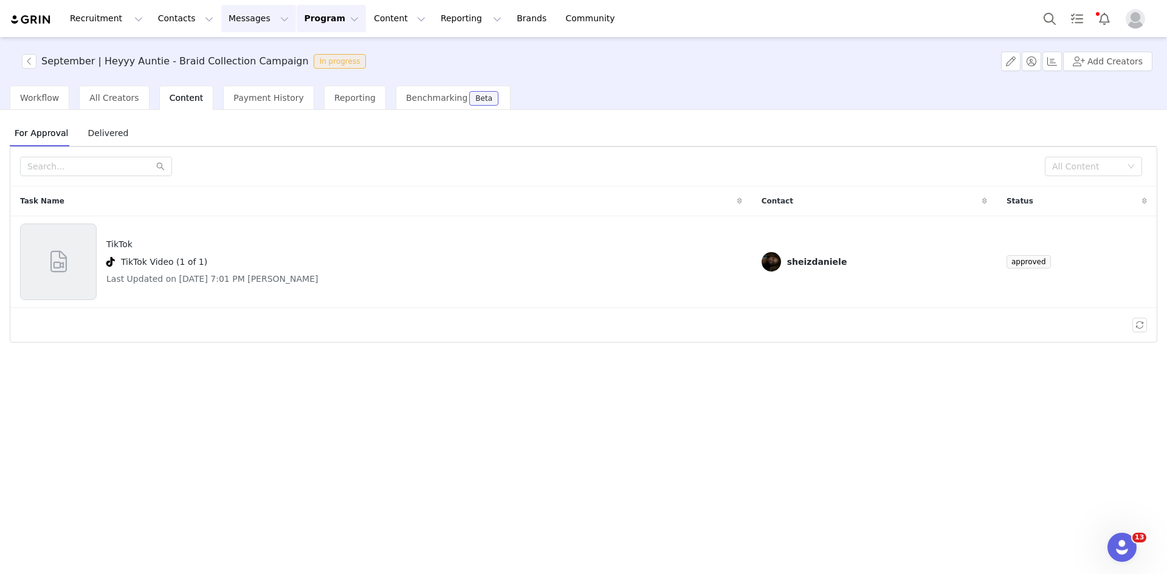
click at [242, 20] on button "Messages Messages" at bounding box center [258, 18] width 75 height 27
click at [223, 70] on p "Inbox" at bounding box center [222, 76] width 23 height 13
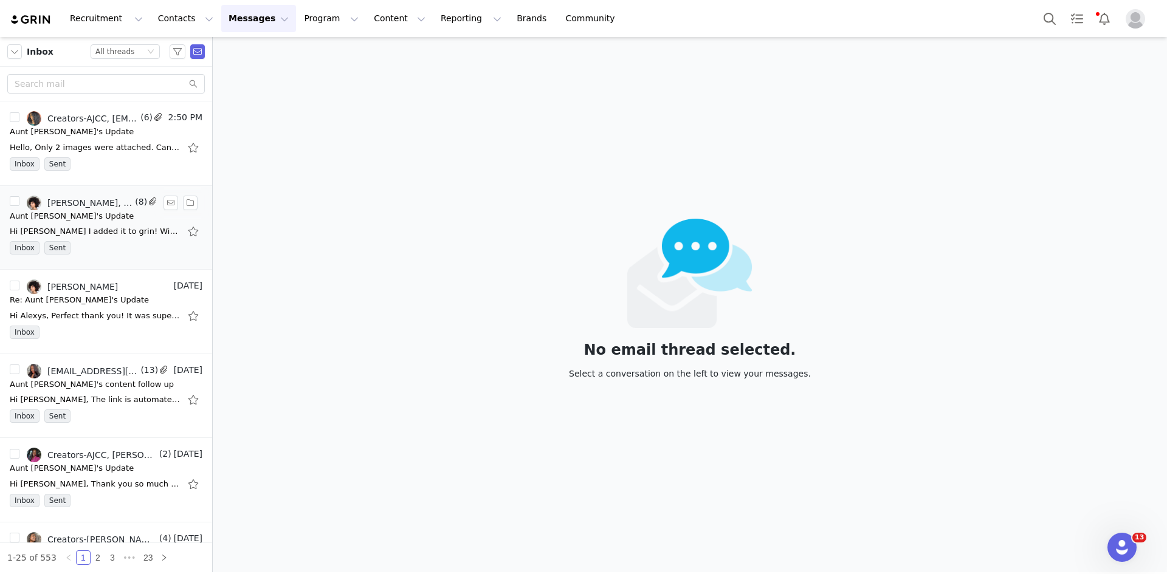
click at [111, 245] on div "Inbox Sent" at bounding box center [106, 250] width 193 height 18
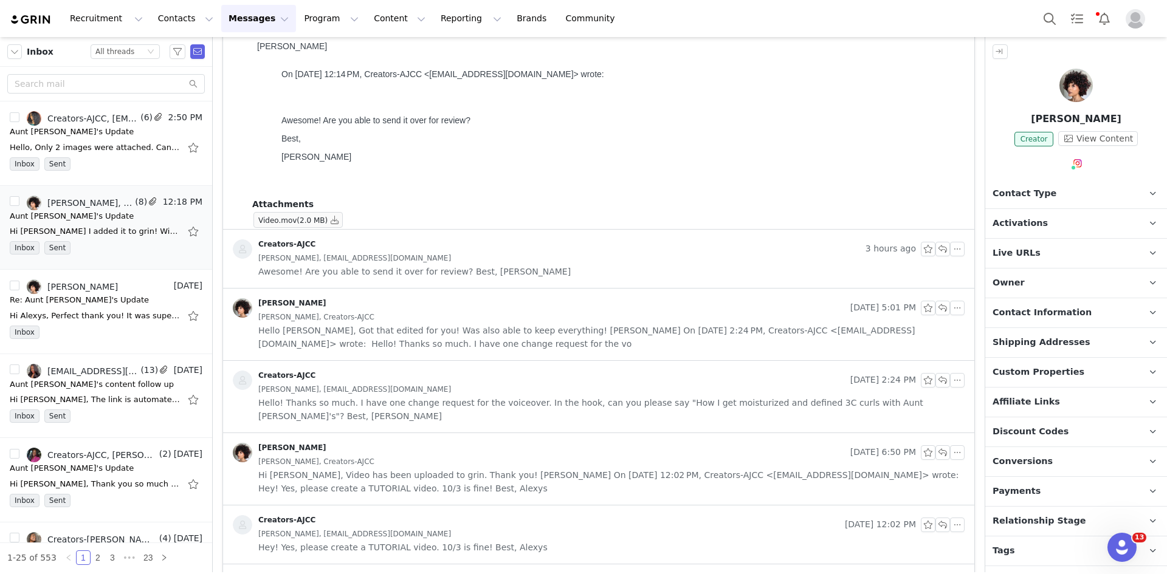
scroll to position [302, 0]
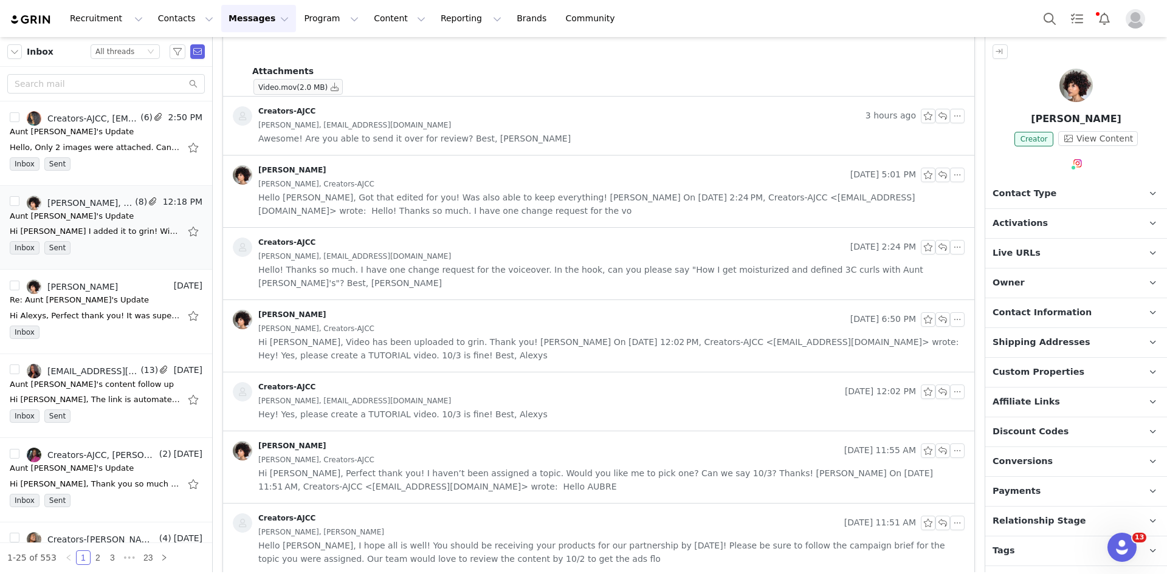
click at [387, 354] on span "Hello [PERSON_NAME], I hope all is well! You should be receiving your products …" at bounding box center [611, 552] width 706 height 27
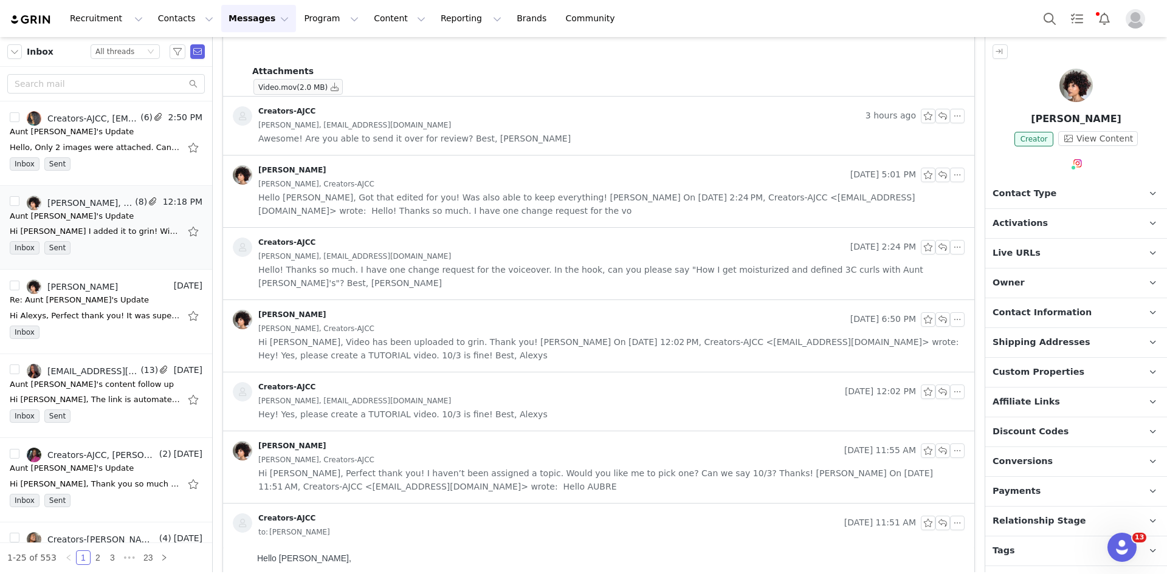
scroll to position [401, 0]
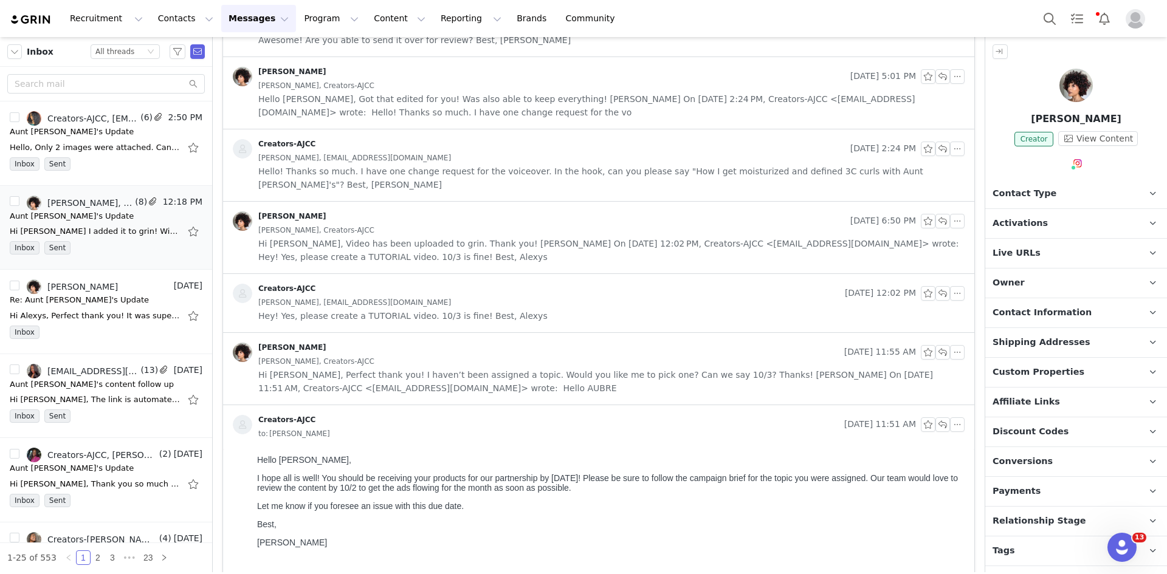
click at [387, 188] on span "Contact Type" at bounding box center [1025, 193] width 64 height 13
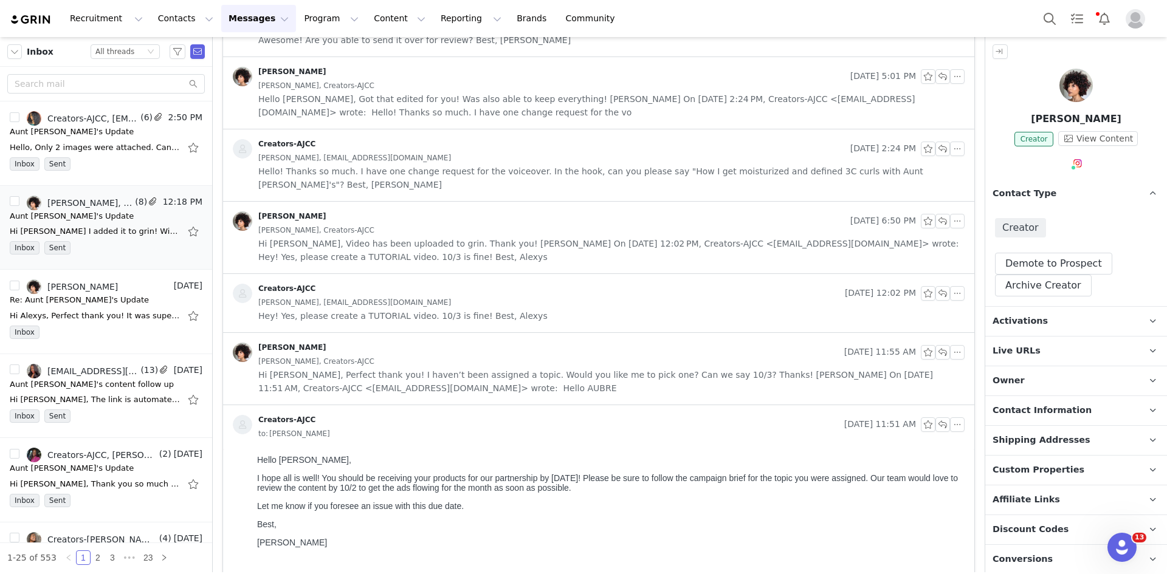
click at [387, 188] on span "Contact Type" at bounding box center [1025, 193] width 64 height 13
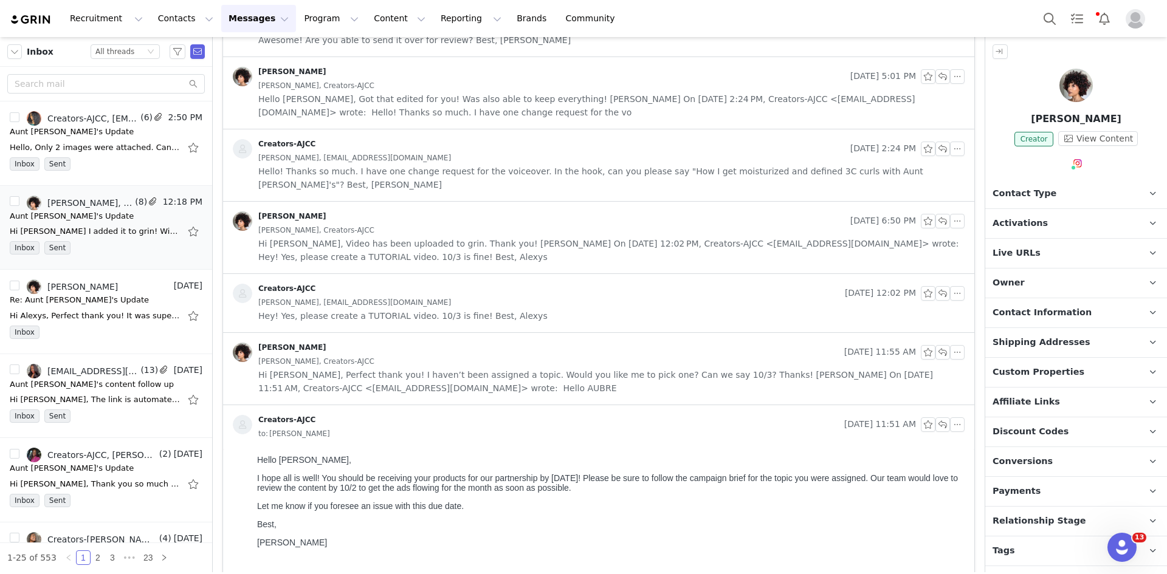
click at [387, 336] on span "Shipping Addresses" at bounding box center [1042, 342] width 98 height 13
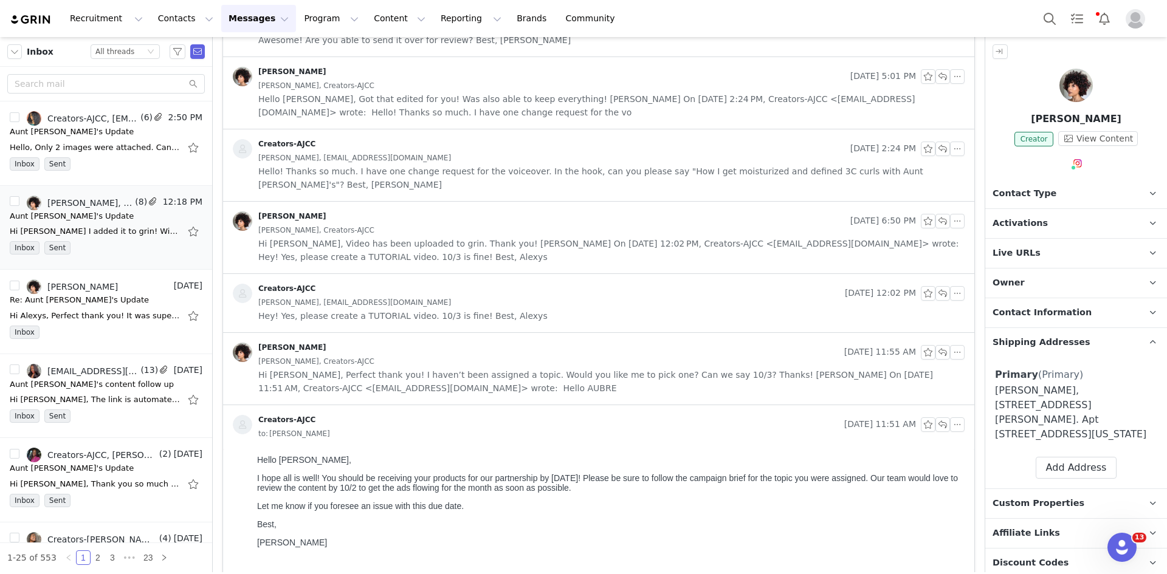
click at [387, 210] on p "Activations" at bounding box center [1061, 223] width 153 height 29
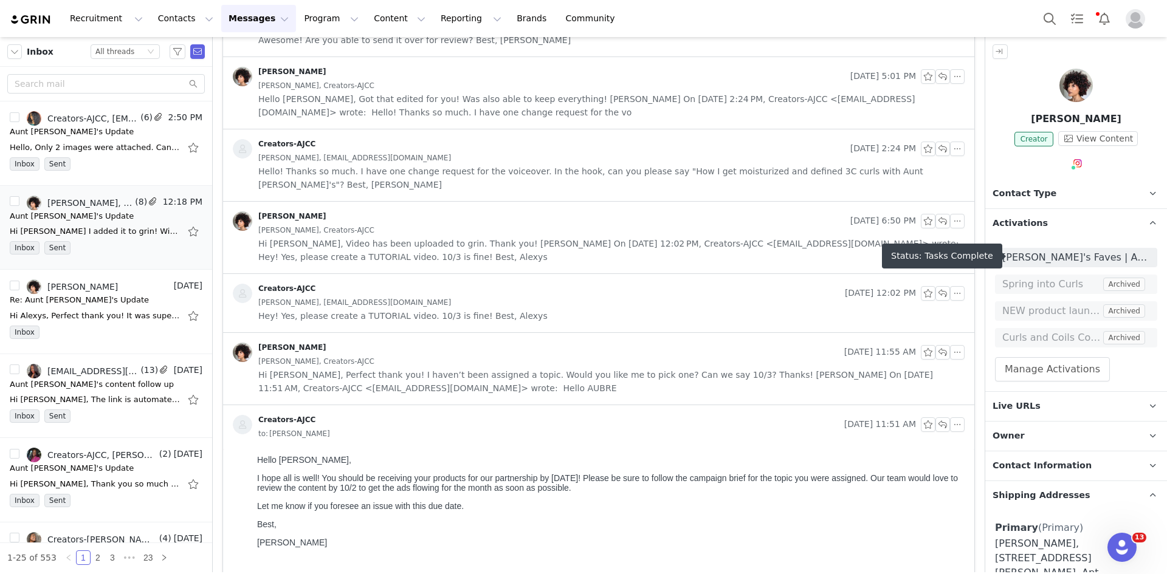
click at [387, 257] on span "[PERSON_NAME]'s Faves | Ad campaign" at bounding box center [1076, 257] width 148 height 15
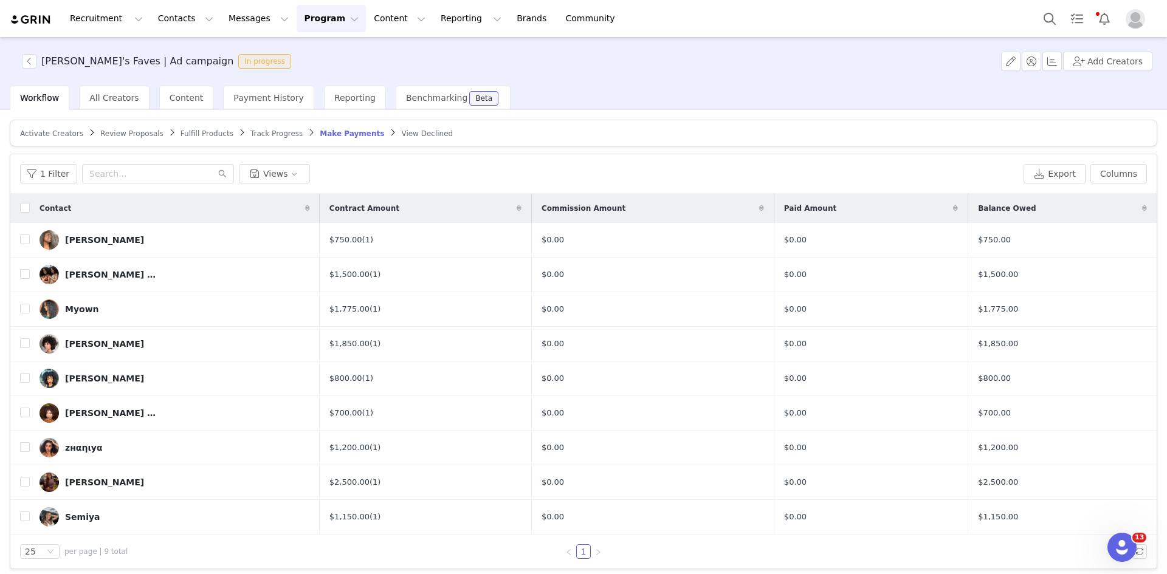
click at [48, 132] on span "Activate Creators" at bounding box center [51, 133] width 63 height 9
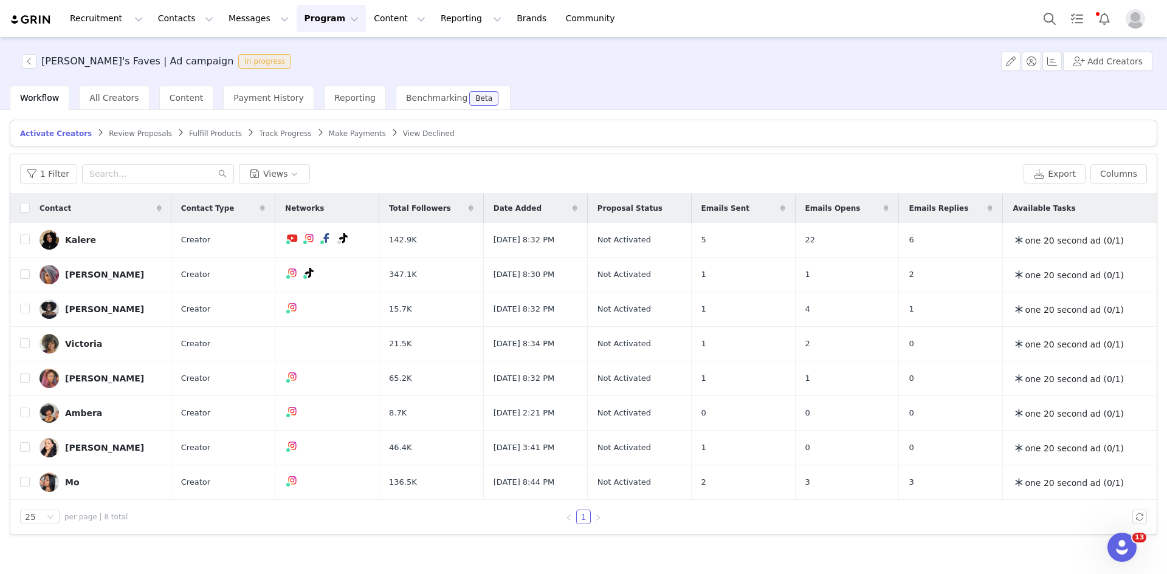
click at [259, 136] on span "Track Progress" at bounding box center [285, 133] width 52 height 9
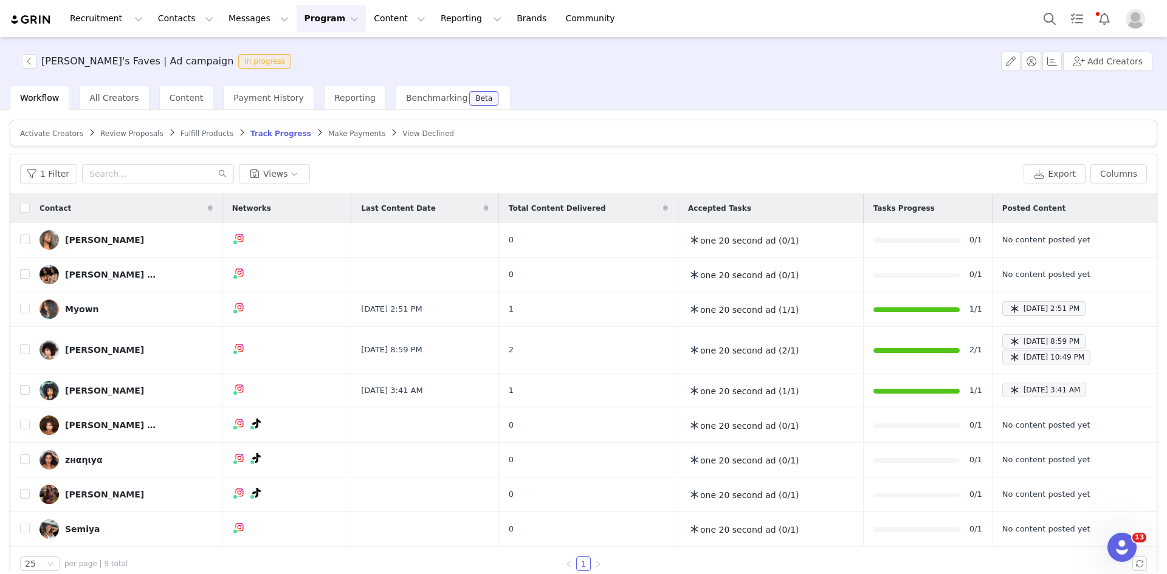
click at [333, 131] on span "Make Payments" at bounding box center [356, 133] width 57 height 9
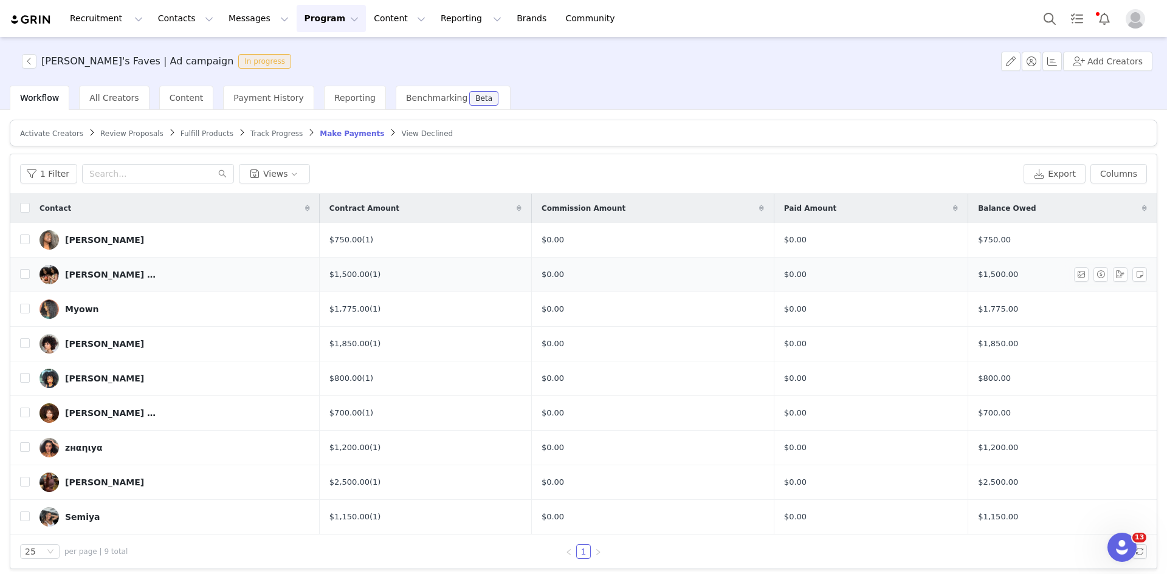
scroll to position [7, 0]
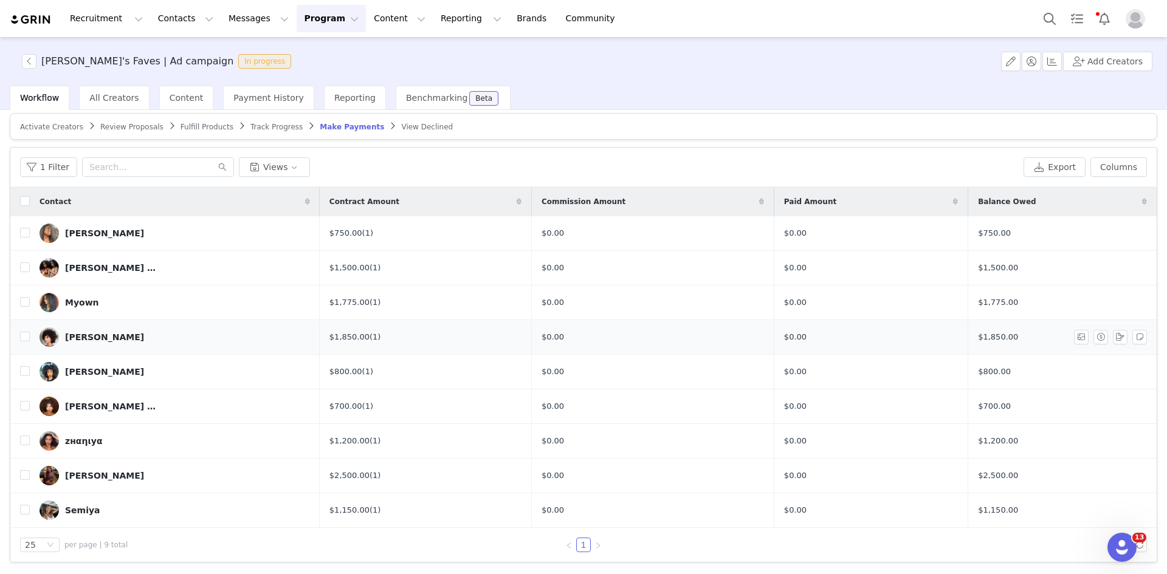
click at [53, 337] on img at bounding box center [49, 337] width 19 height 19
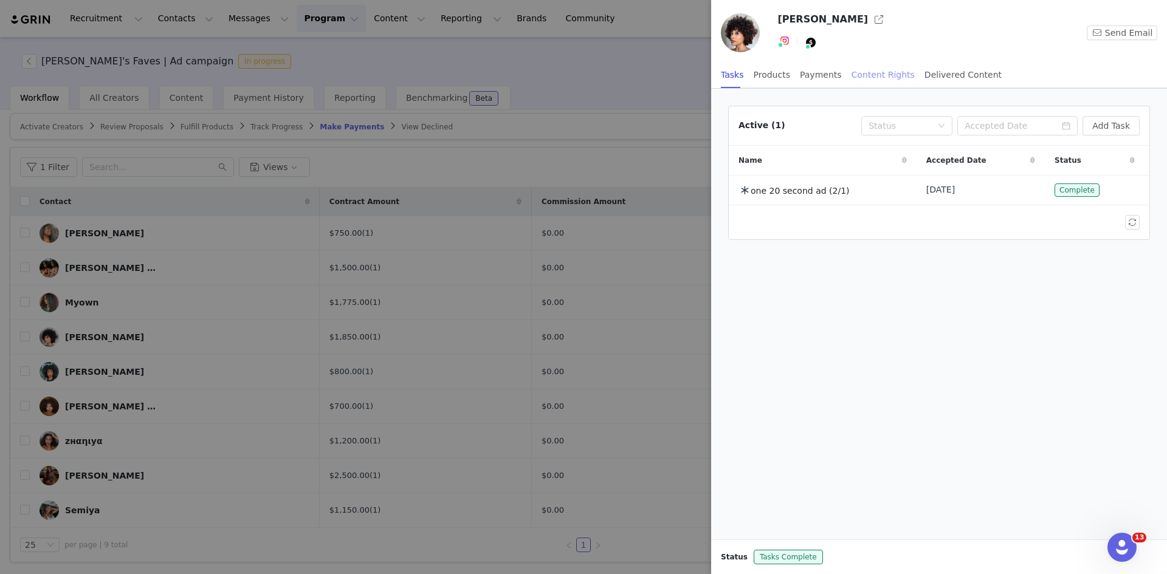
click at [387, 69] on div "Content Rights" at bounding box center [883, 74] width 63 height 27
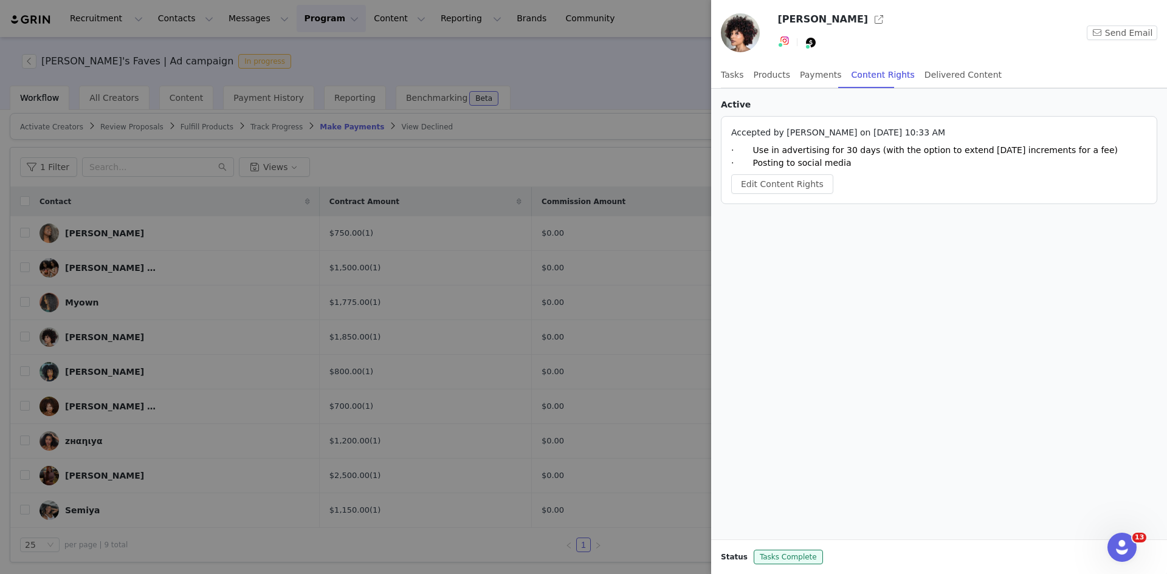
click at [387, 91] on div at bounding box center [583, 287] width 1167 height 574
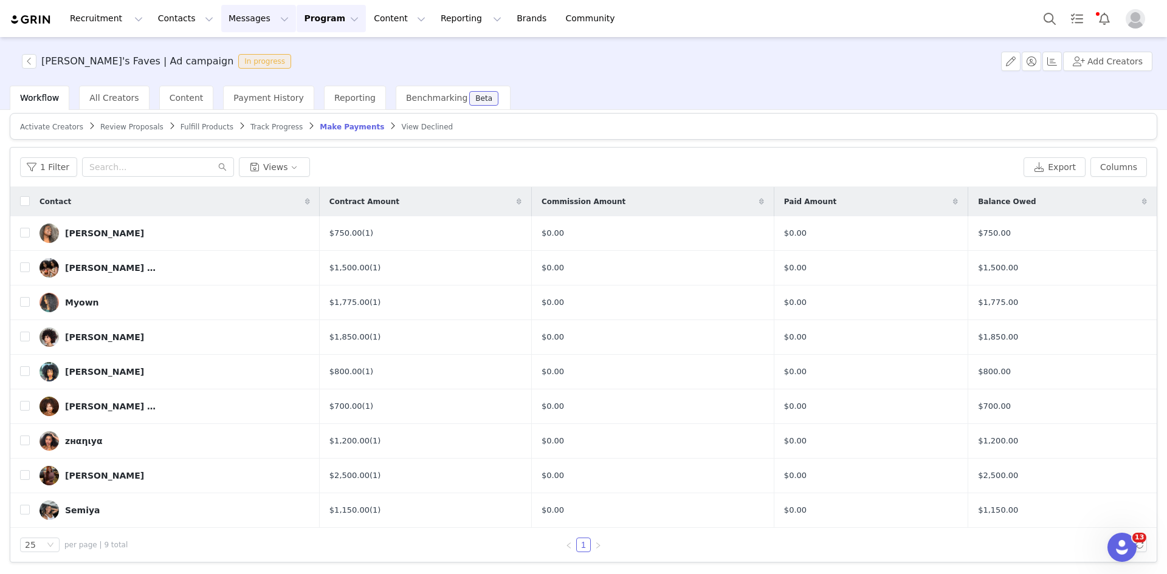
click at [249, 13] on button "Messages Messages" at bounding box center [258, 18] width 75 height 27
click at [253, 71] on div "Inbox" at bounding box center [248, 76] width 81 height 13
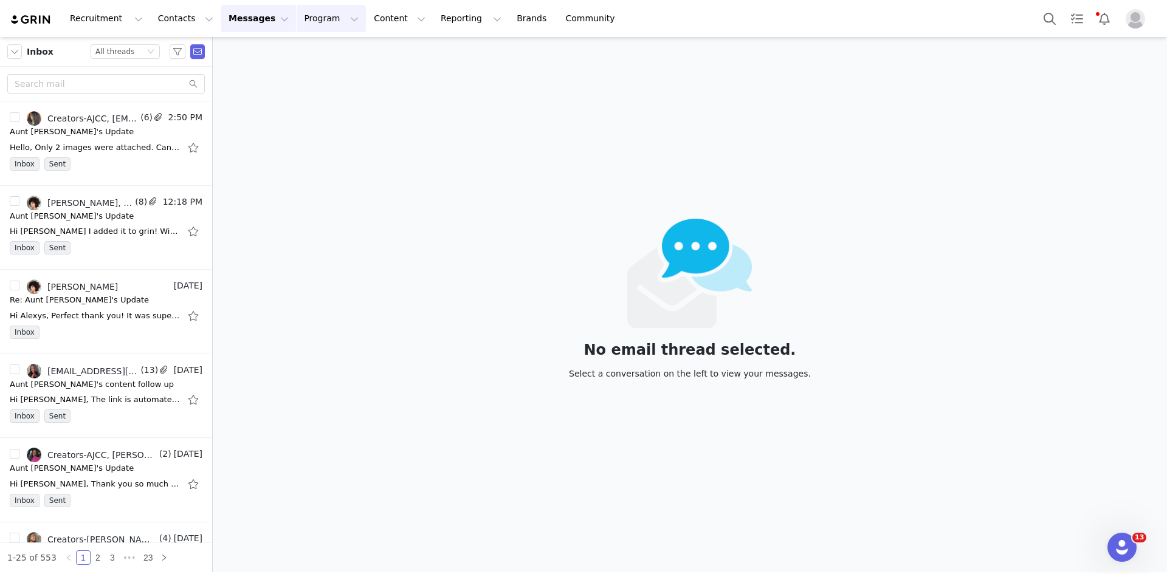
click at [304, 24] on button "Program Program" at bounding box center [331, 18] width 69 height 27
click at [312, 64] on link "Activations" at bounding box center [315, 54] width 96 height 22
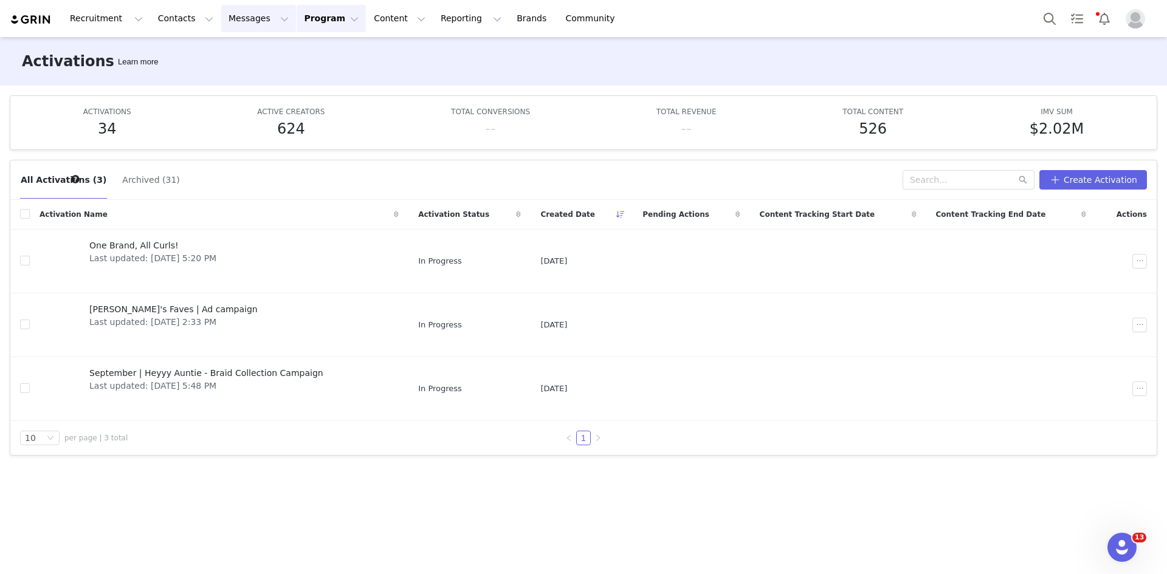
click at [253, 19] on button "Messages Messages" at bounding box center [258, 18] width 75 height 27
click at [255, 82] on div "Inbox" at bounding box center [248, 76] width 81 height 13
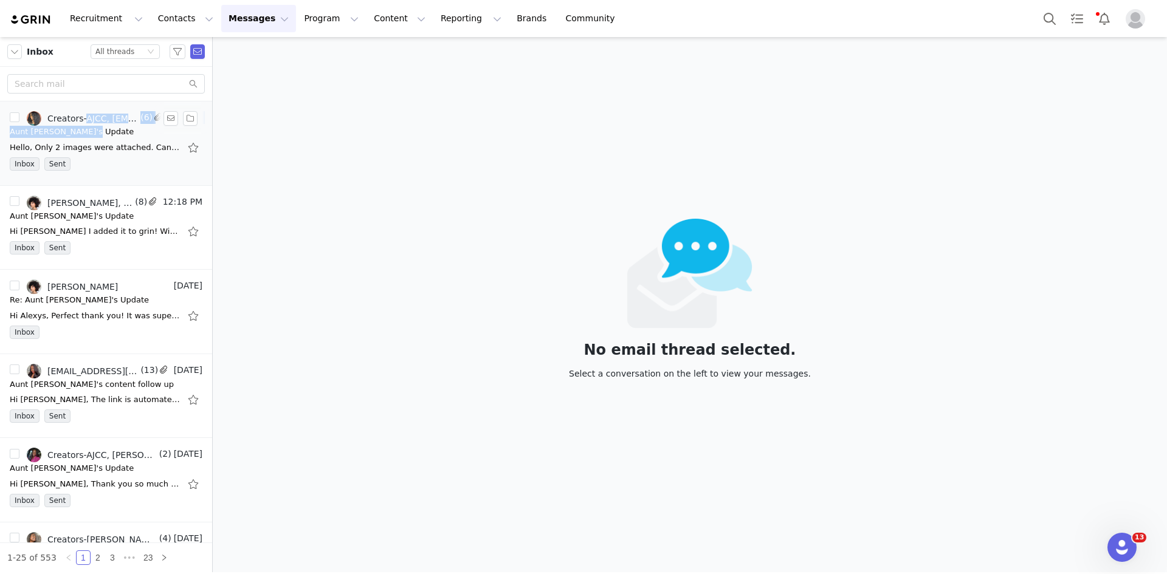
click at [78, 125] on div "Creators-AJCC, [EMAIL_ADDRESS][DOMAIN_NAME] (6) 2:50 PM Aunt [PERSON_NAME]'s Up…" at bounding box center [106, 143] width 193 height 64
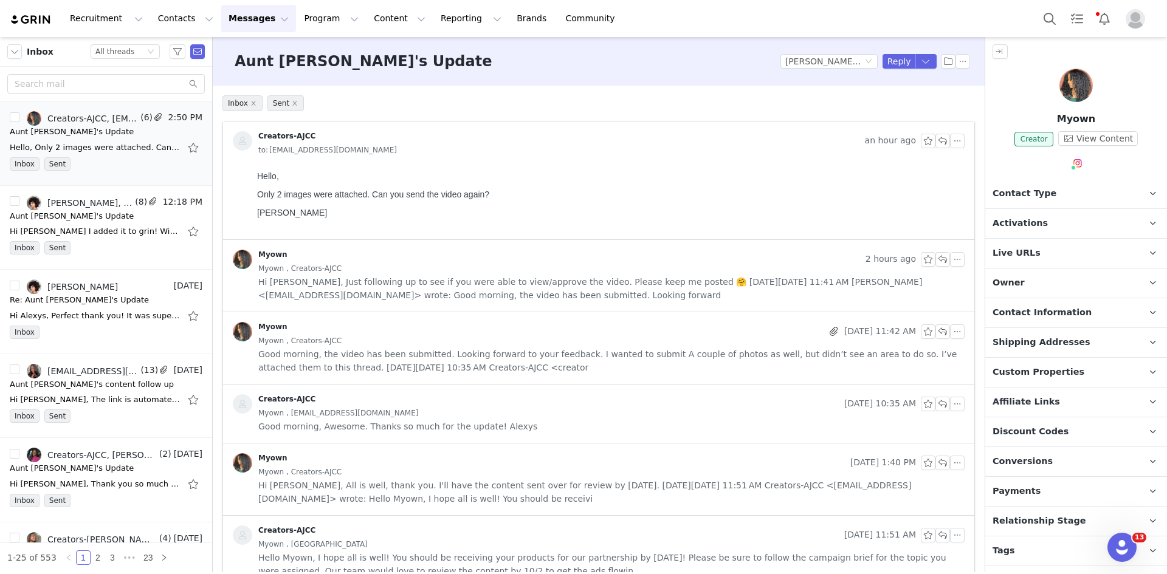
click at [387, 260] on p "Live URLs" at bounding box center [1061, 253] width 153 height 29
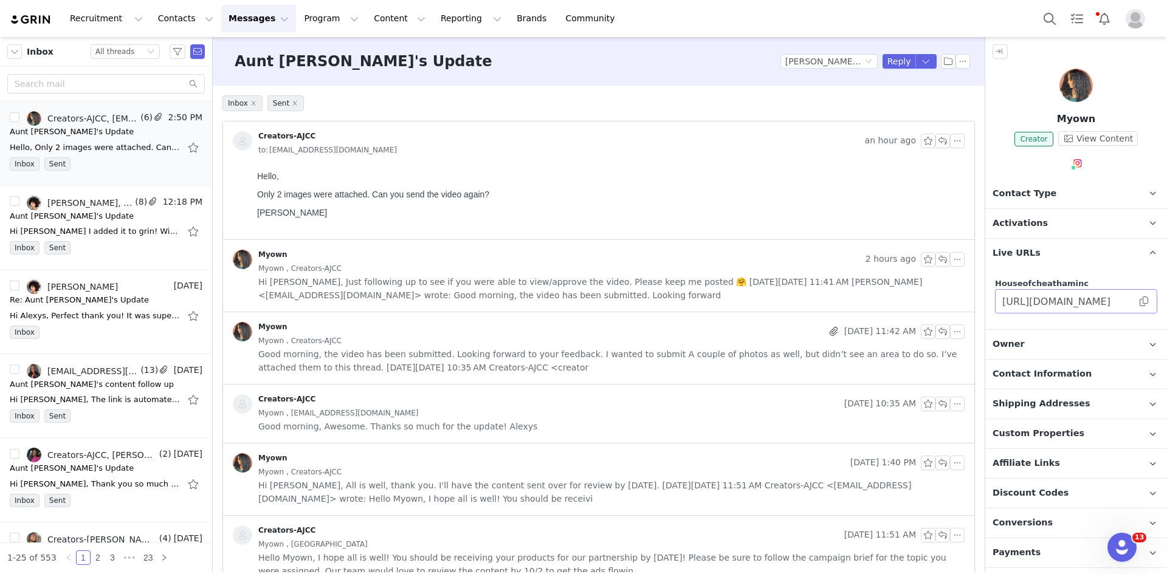
click at [387, 301] on span at bounding box center [1144, 301] width 12 height 0
click at [297, 24] on button "Program Program" at bounding box center [331, 18] width 69 height 27
click at [300, 58] on p "Activations" at bounding box center [300, 53] width 47 height 13
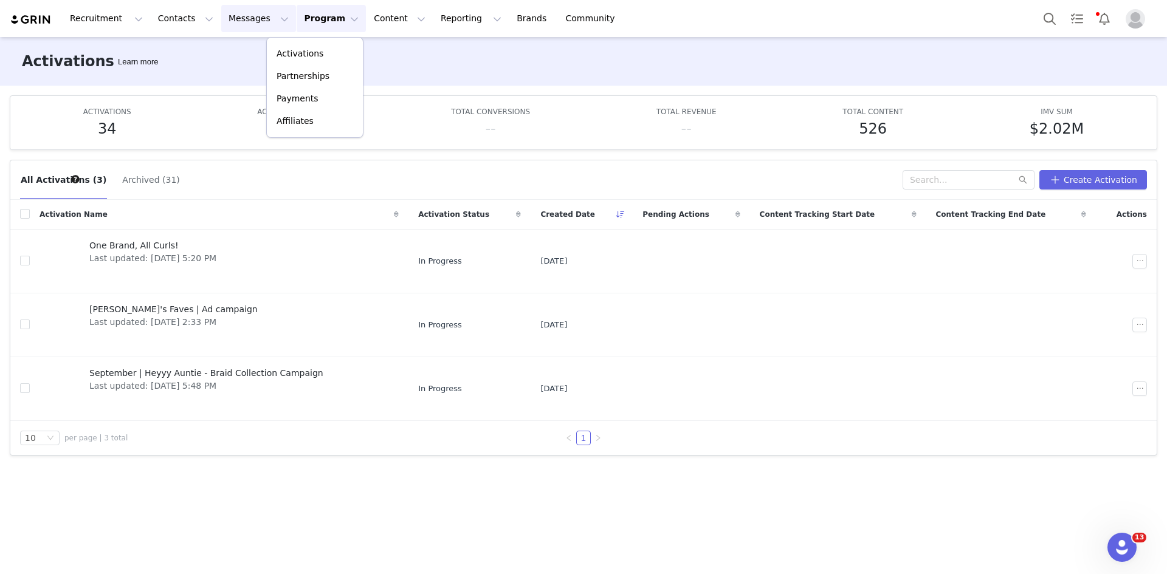
click at [224, 17] on button "Messages Messages" at bounding box center [258, 18] width 75 height 27
click at [226, 72] on p "Inbox" at bounding box center [222, 76] width 23 height 13
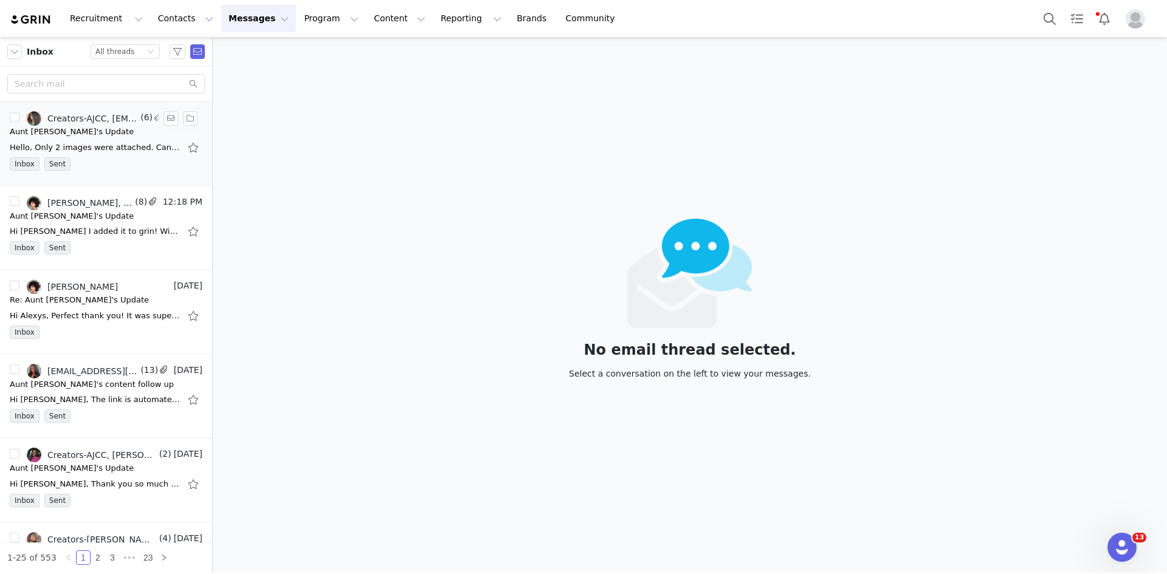
click at [109, 154] on div "Hello, Only 2 images were attached. Can you send the video again? [PERSON_NAME]" at bounding box center [106, 147] width 193 height 19
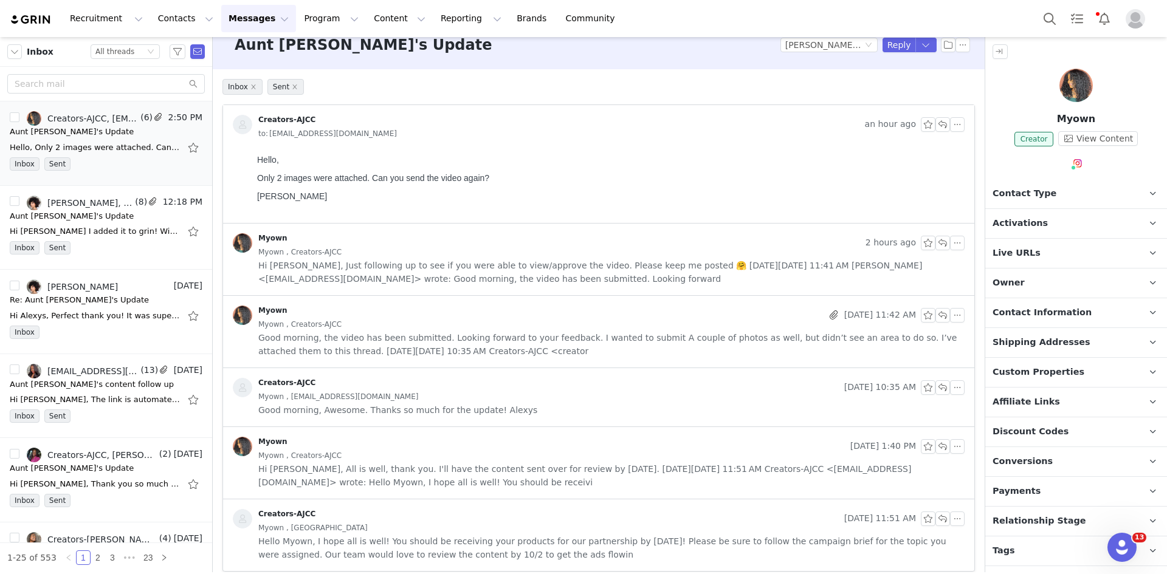
scroll to position [26, 0]
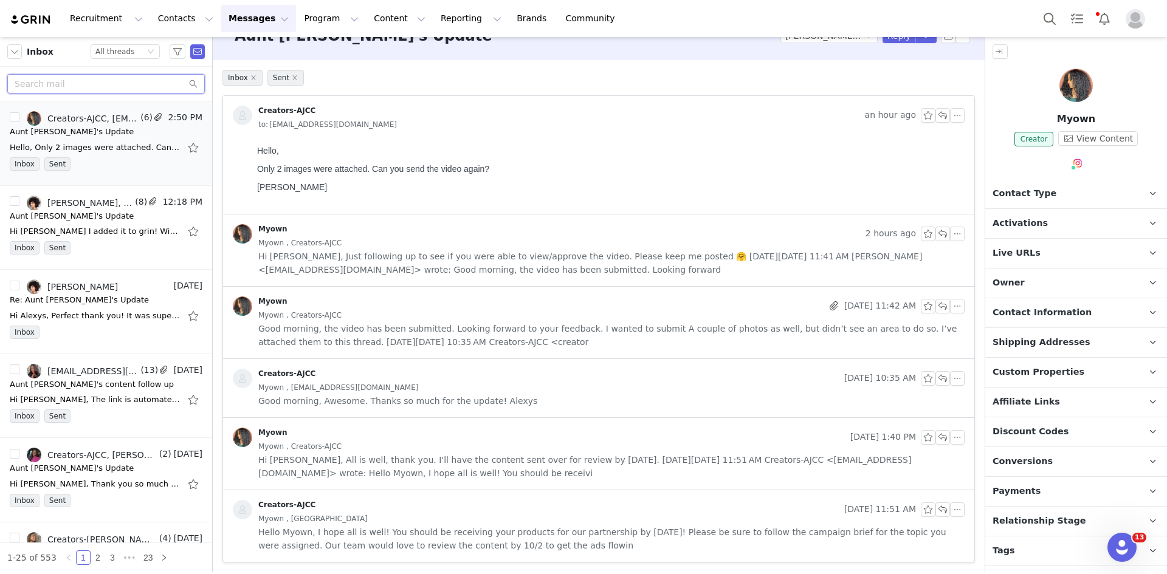
click at [73, 77] on input "text" at bounding box center [106, 83] width 198 height 19
type input "myown"
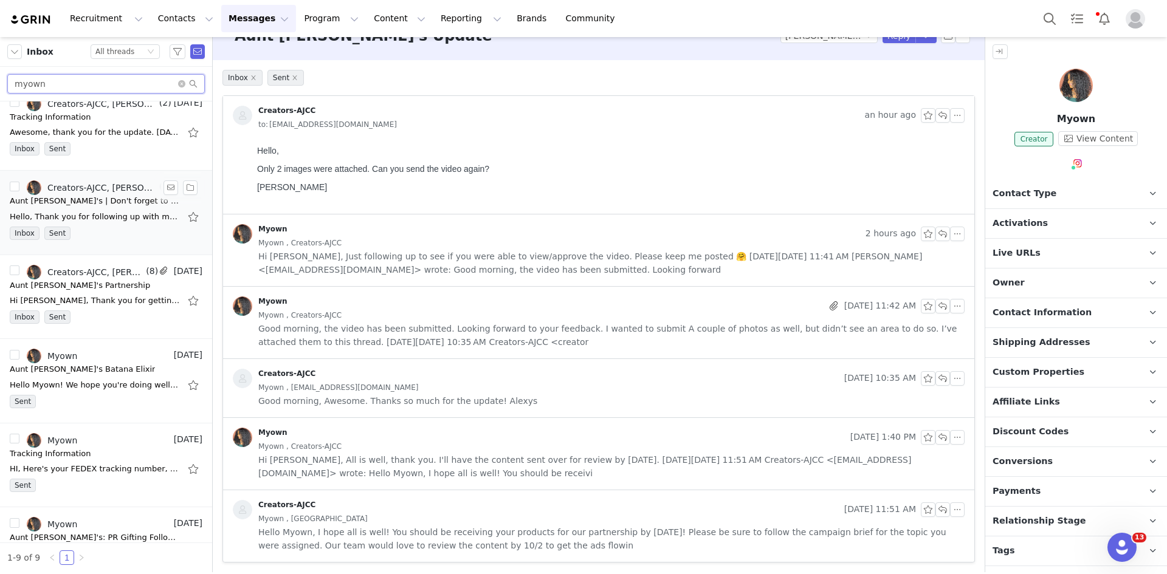
scroll to position [0, 0]
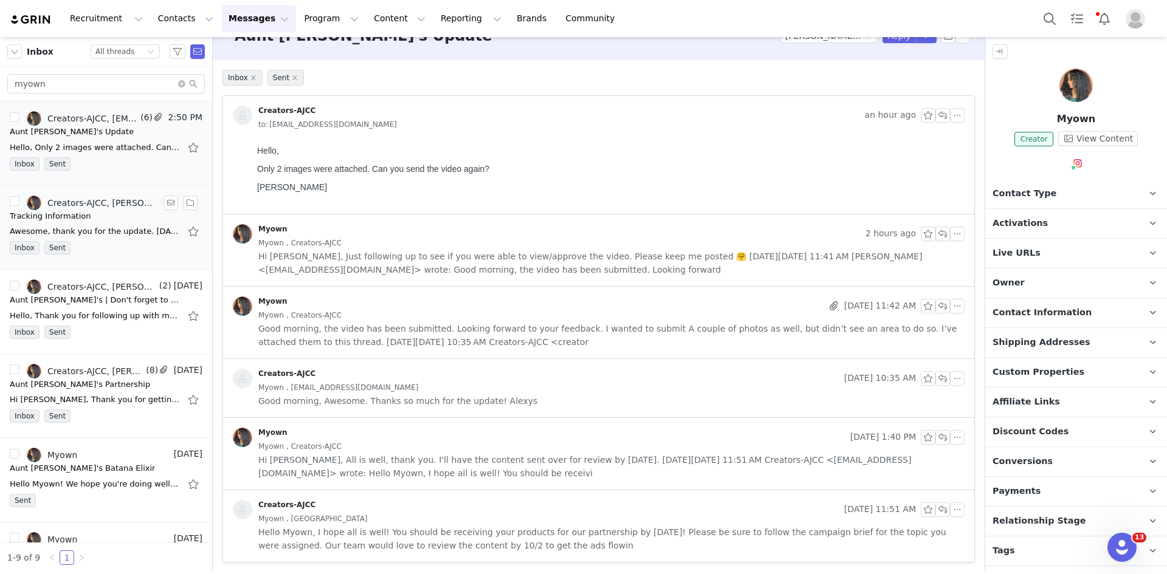
click at [102, 225] on div "Awesome, thank you for the update. [DATE][DATE] 10:44 AM Creators-AJCC <[EMAIL_…" at bounding box center [95, 231] width 170 height 12
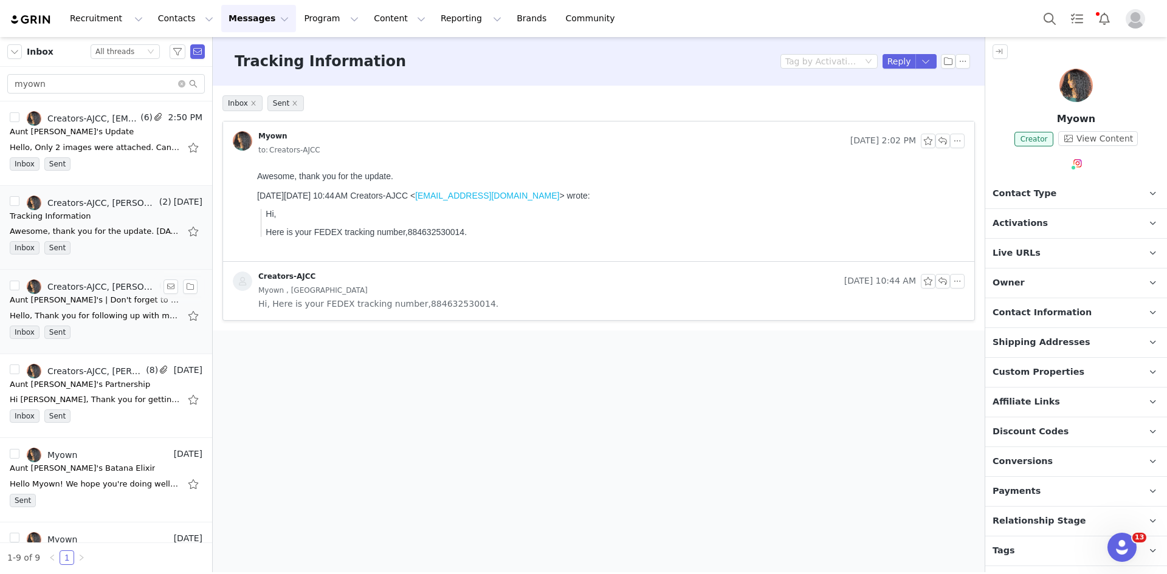
click at [126, 318] on div "Hello, Thank you for following up with me, I just submitted my proposal. Please…" at bounding box center [95, 316] width 170 height 12
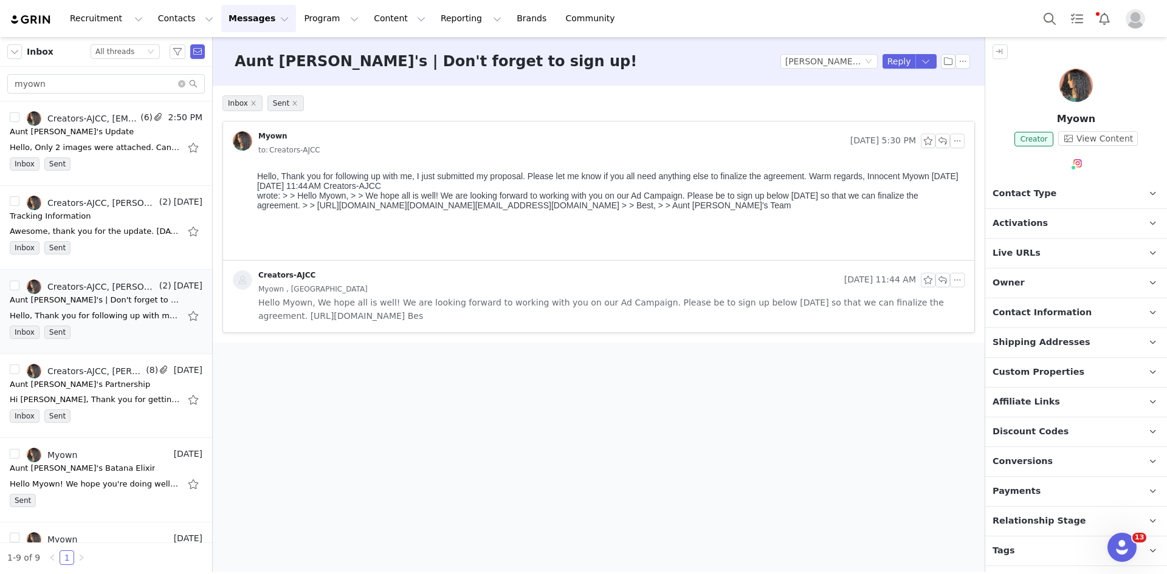
click at [387, 294] on div "Myown , [GEOGRAPHIC_DATA]" at bounding box center [611, 289] width 706 height 13
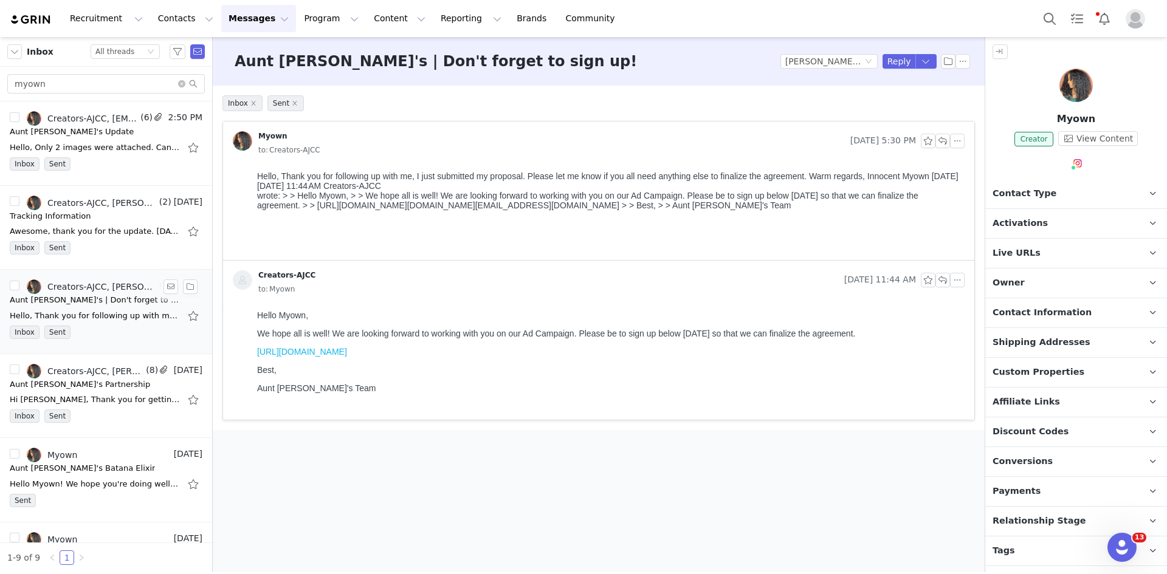
click at [77, 314] on div "Hello, Thank you for following up with me, I just submitted my proposal. Please…" at bounding box center [95, 316] width 170 height 12
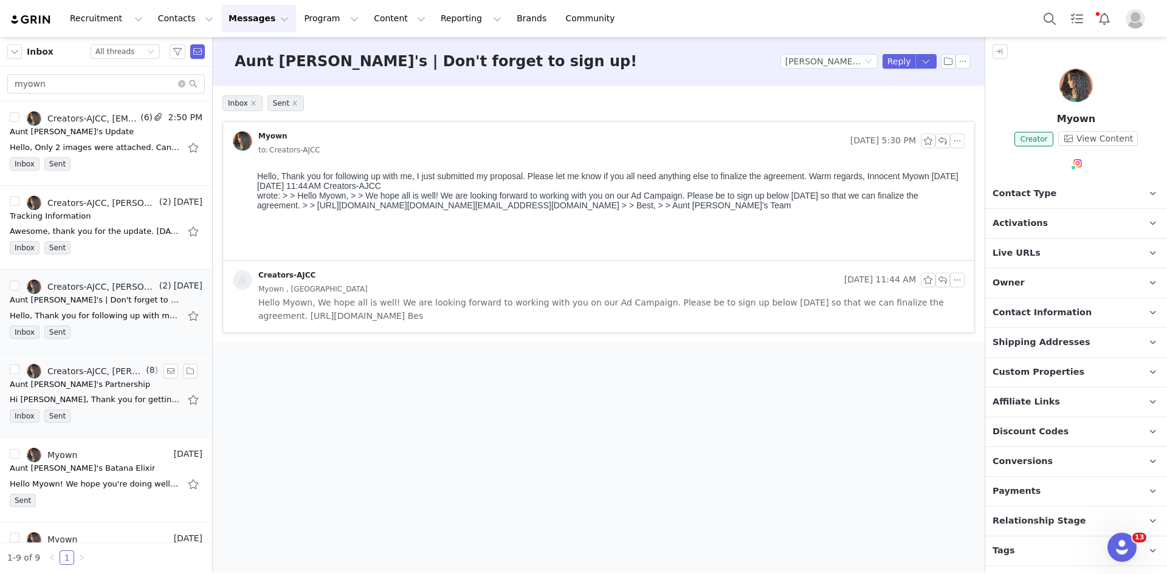
click at [95, 354] on div "Creators-AJCC, [PERSON_NAME]" at bounding box center [95, 372] width 96 height 10
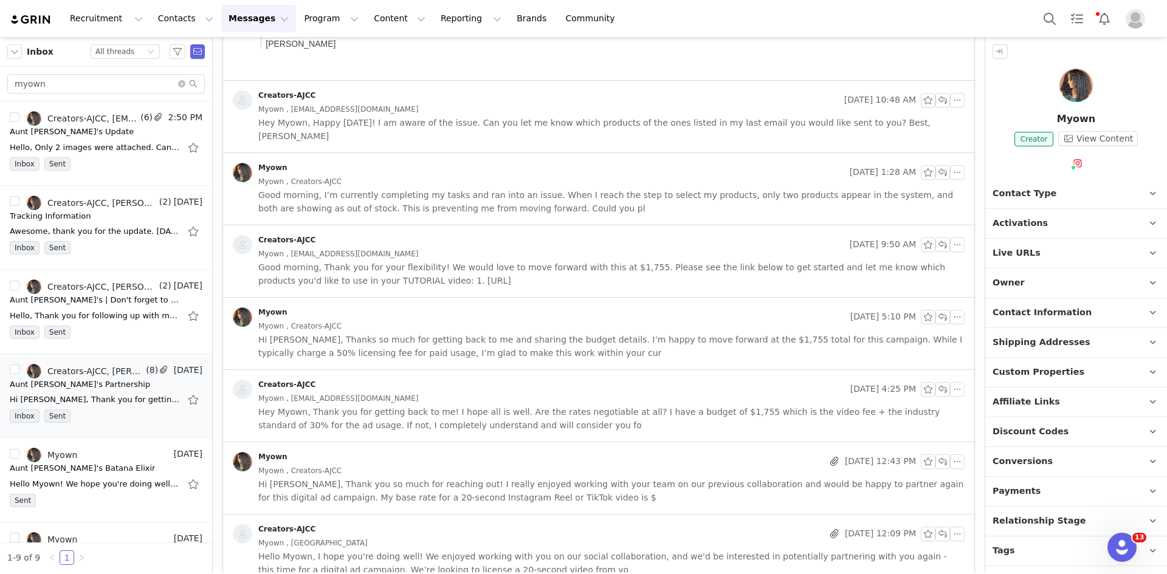
scroll to position [255, 0]
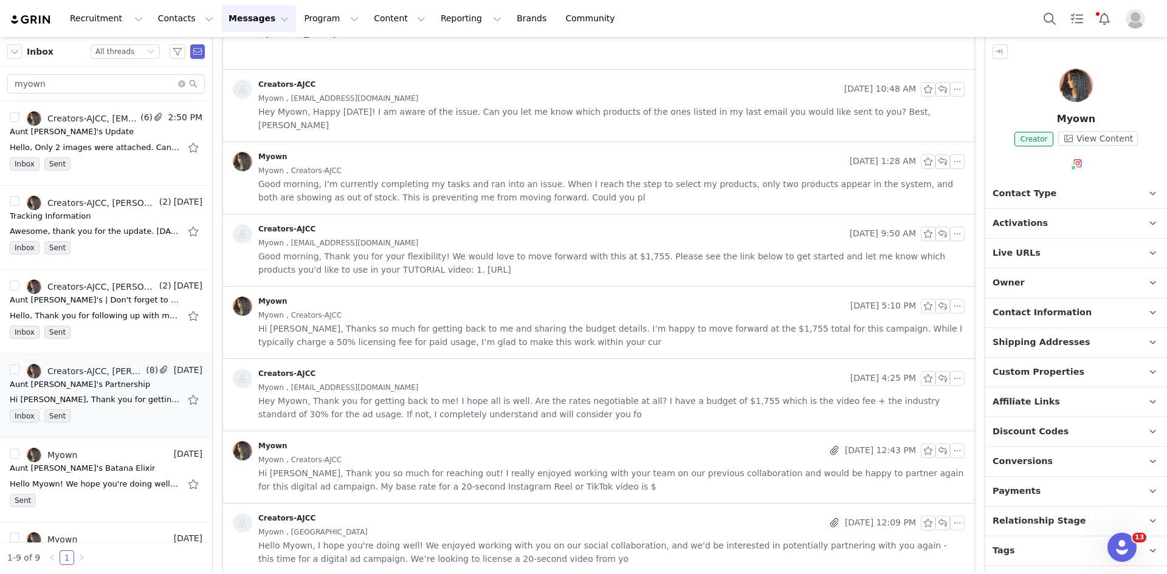
click at [387, 354] on div "Myown , [GEOGRAPHIC_DATA]" at bounding box center [611, 532] width 706 height 13
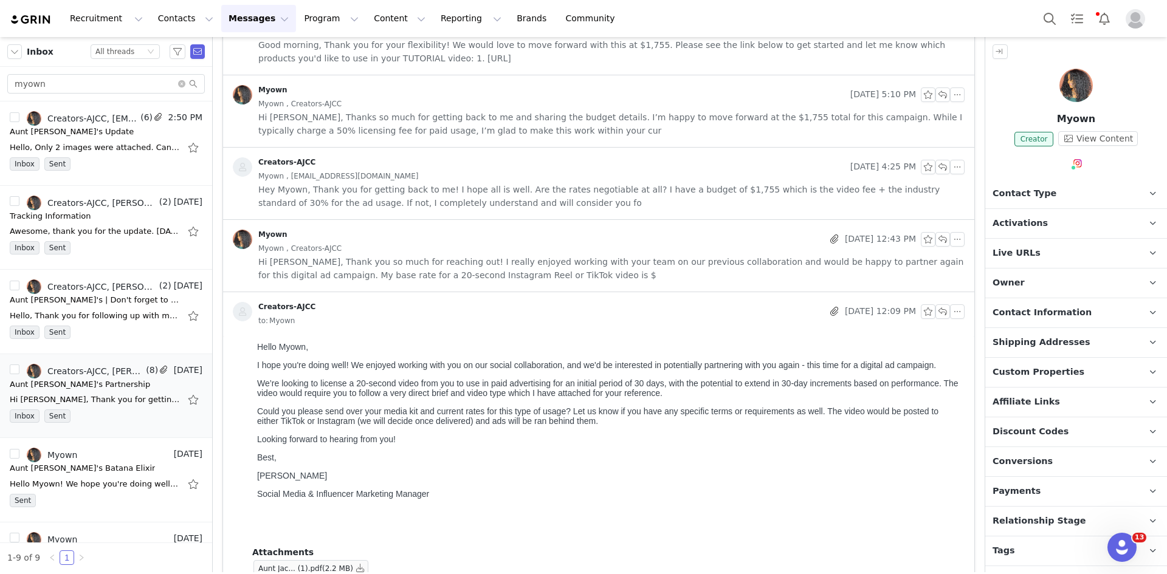
scroll to position [469, 0]
click at [387, 156] on div "Creators-AJCC" at bounding box center [539, 165] width 613 height 19
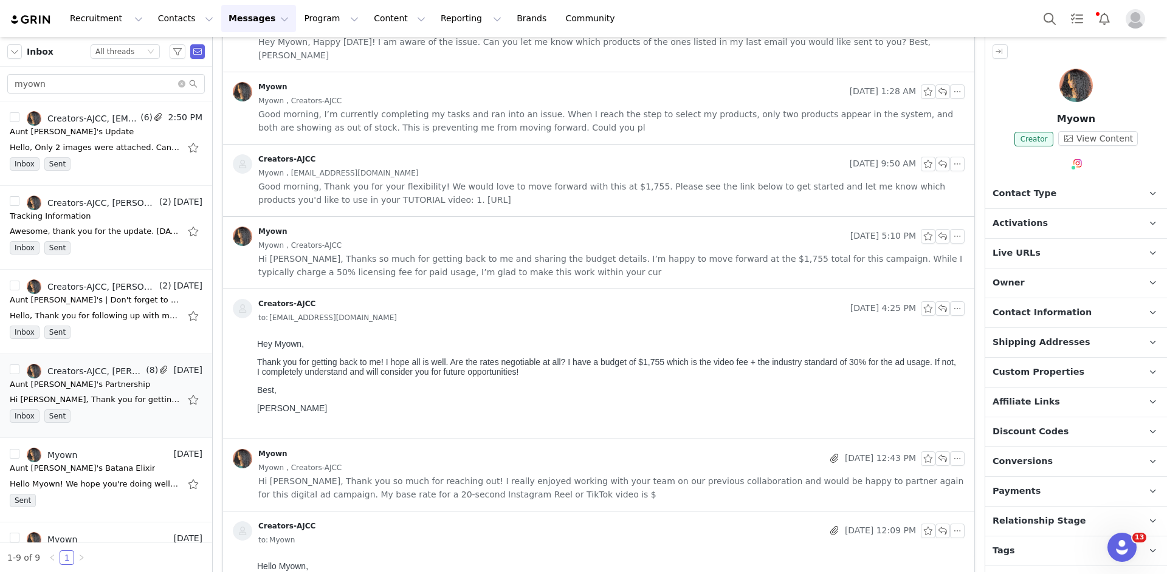
scroll to position [286, 0]
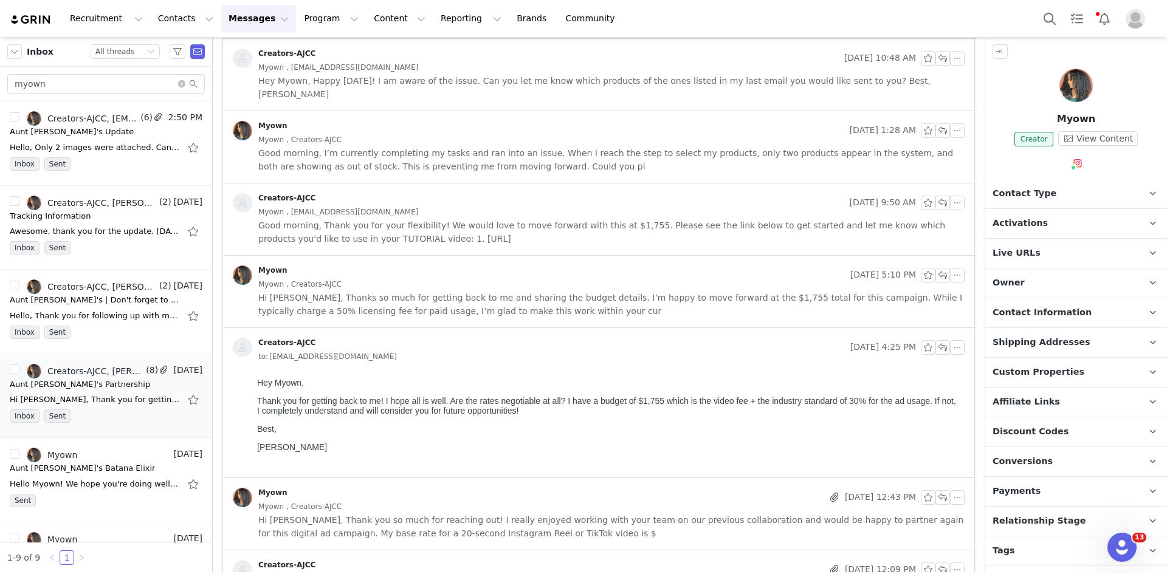
click at [387, 193] on div "Creators-AJCC" at bounding box center [539, 202] width 612 height 19
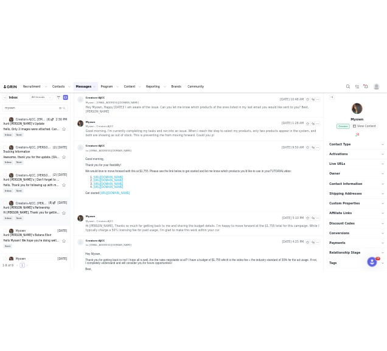
scroll to position [0, 0]
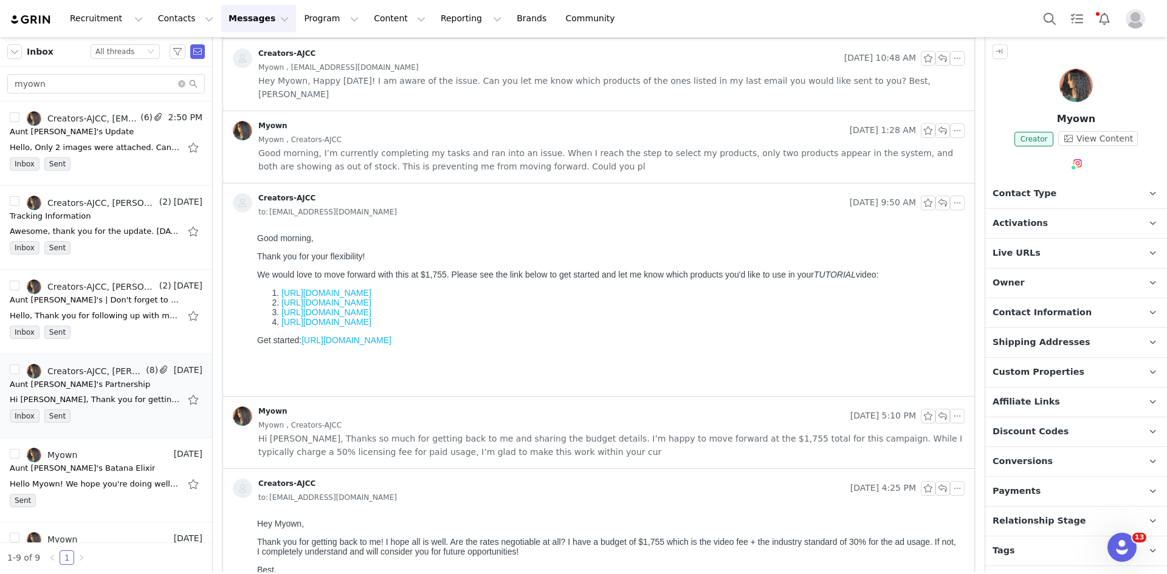
click at [387, 346] on span "Shipping Addresses" at bounding box center [1042, 342] width 98 height 13
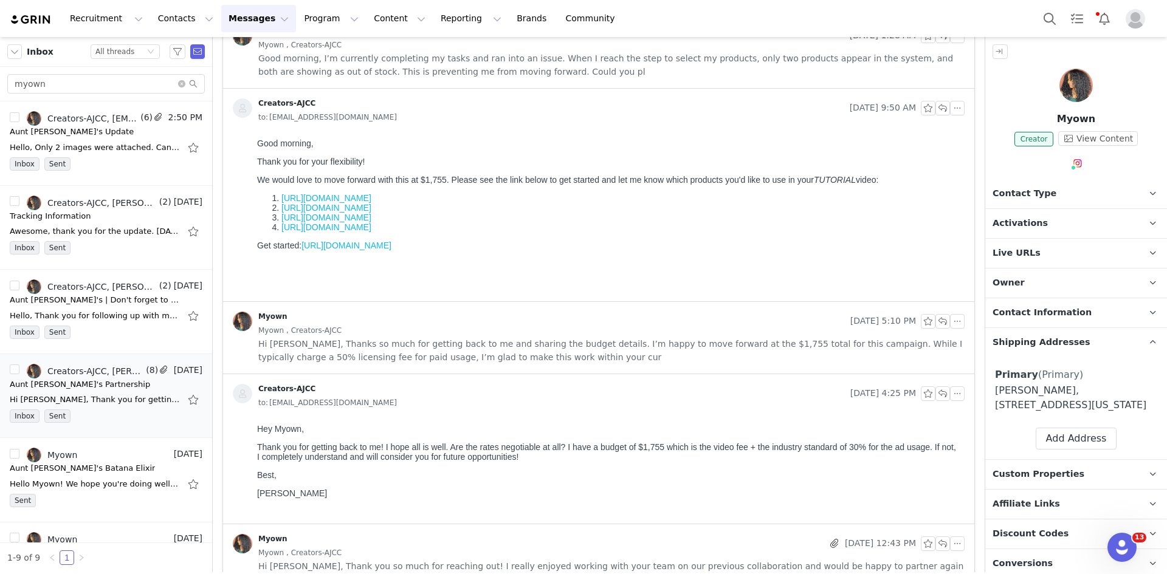
scroll to position [286, 0]
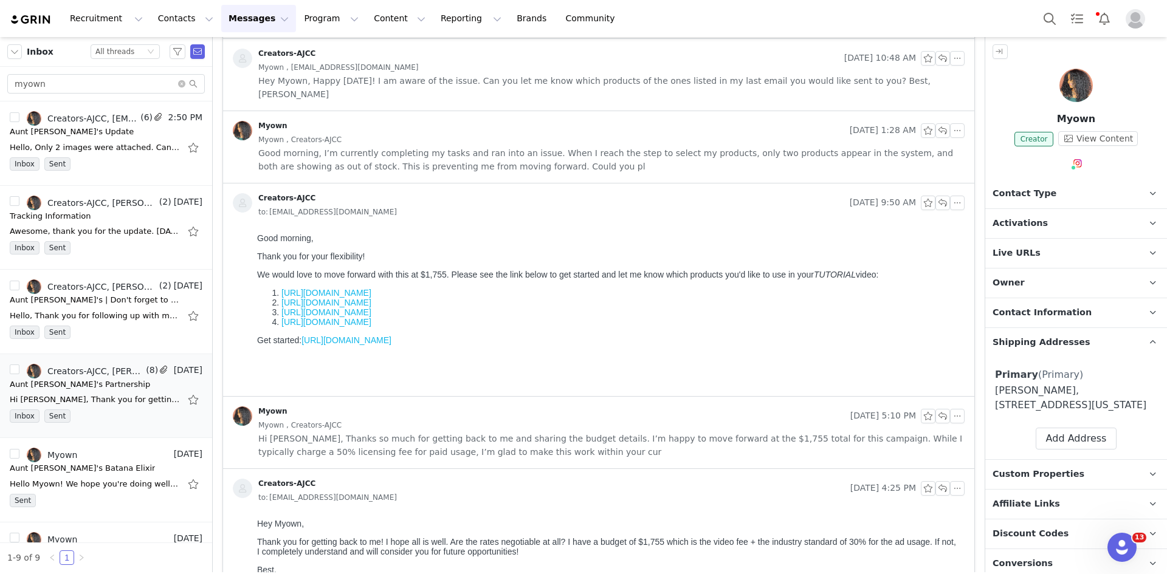
click at [387, 219] on span "Activations" at bounding box center [1020, 223] width 55 height 13
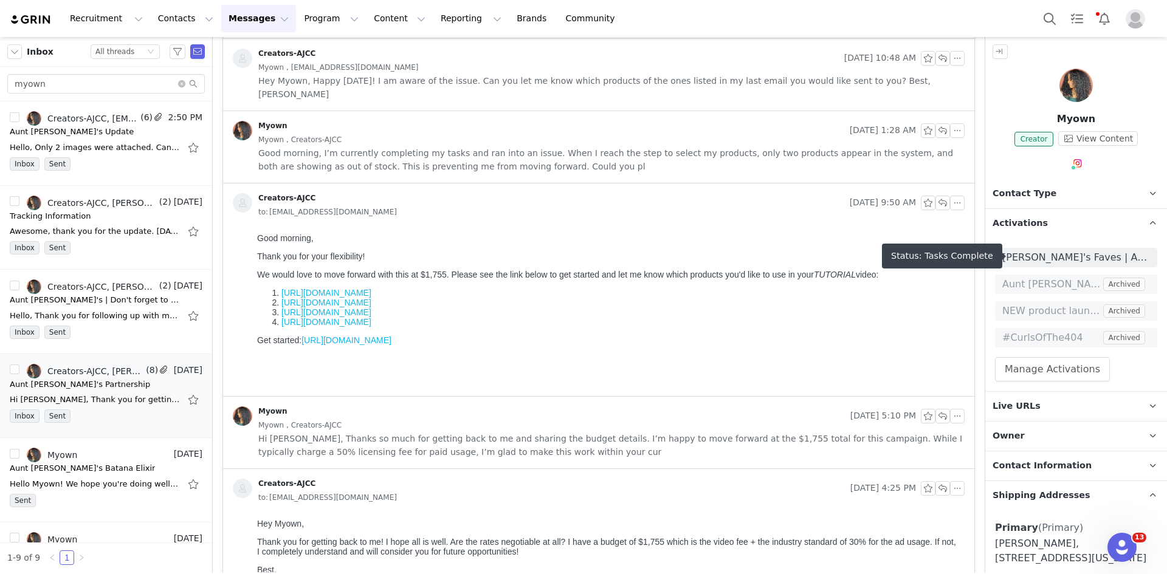
click at [387, 261] on span "[PERSON_NAME]'s Faves | Ad campaign" at bounding box center [1076, 257] width 148 height 15
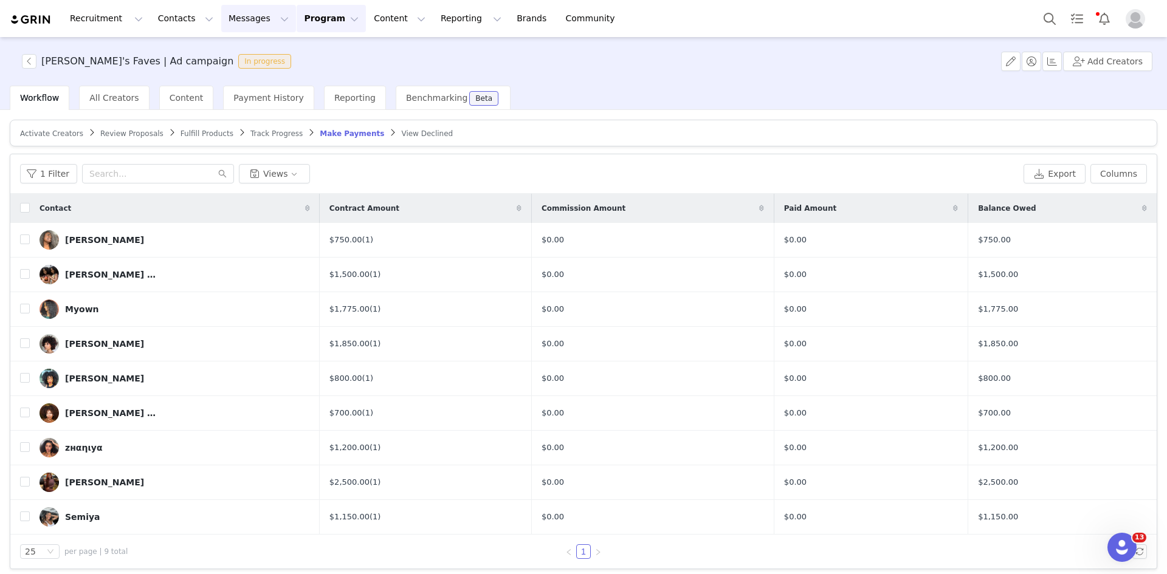
click at [239, 19] on button "Messages Messages" at bounding box center [258, 18] width 75 height 27
click at [232, 73] on p "Inbox" at bounding box center [222, 76] width 23 height 13
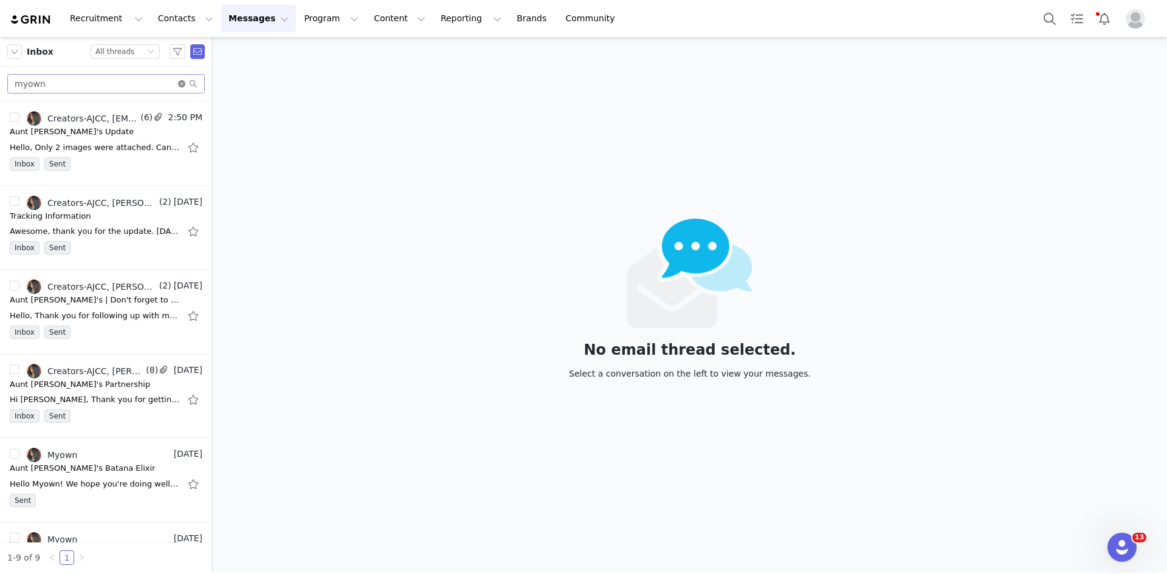
click at [183, 85] on icon "icon: close-circle" at bounding box center [181, 83] width 7 height 7
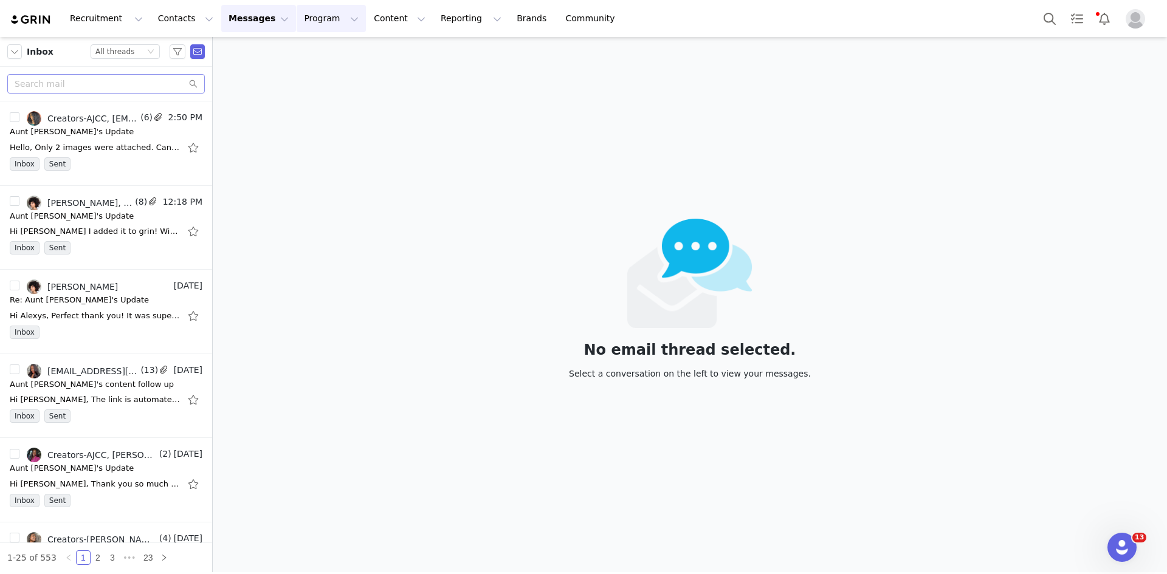
click at [297, 14] on button "Program Program" at bounding box center [331, 18] width 69 height 27
click at [298, 46] on link "Activations" at bounding box center [315, 54] width 96 height 22
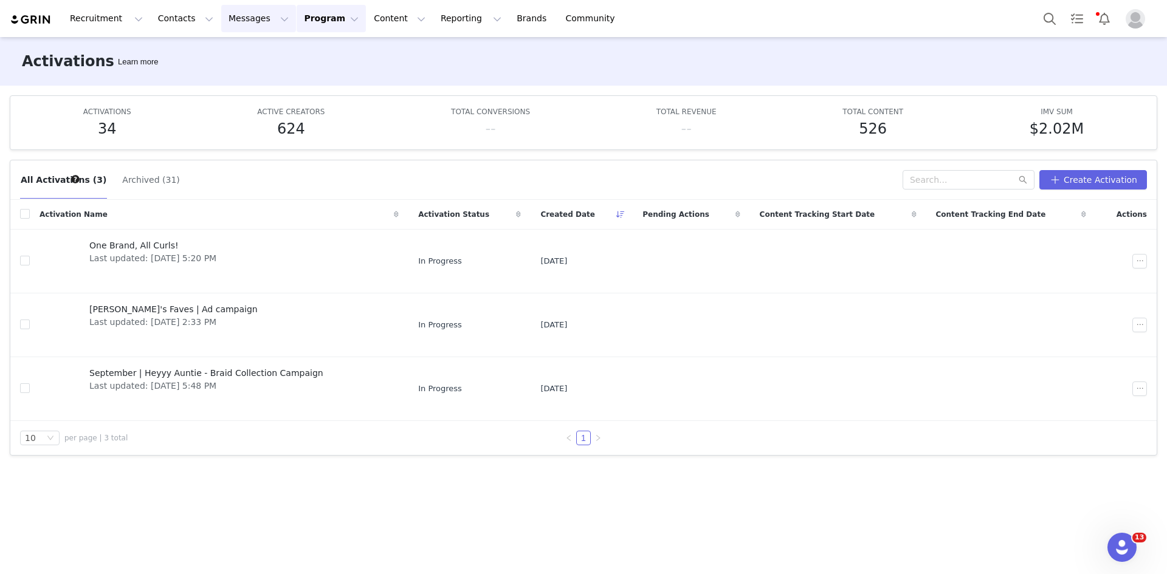
click at [252, 19] on button "Messages Messages" at bounding box center [258, 18] width 75 height 27
click at [250, 82] on div "Inbox" at bounding box center [248, 76] width 81 height 13
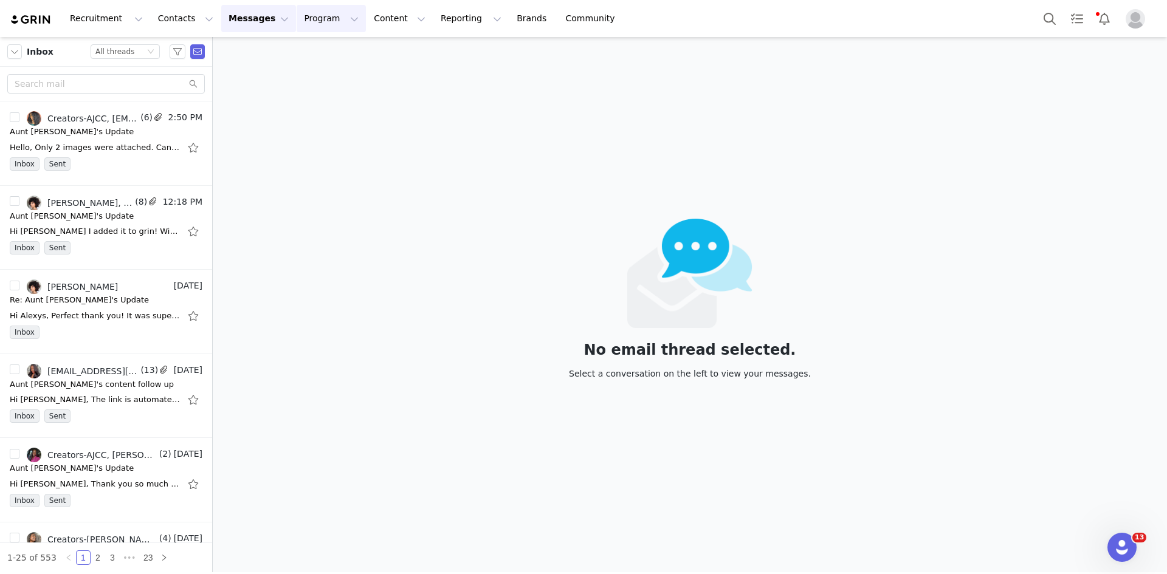
click at [309, 16] on button "Program Program" at bounding box center [331, 18] width 69 height 27
click at [313, 60] on link "Activations" at bounding box center [315, 54] width 96 height 22
